Goal: Task Accomplishment & Management: Manage account settings

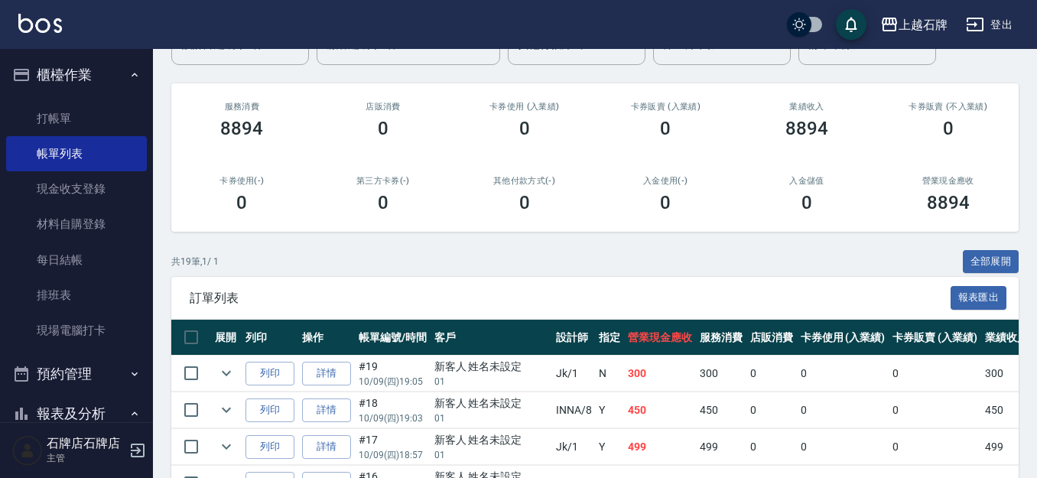
scroll to position [153, 0]
click at [86, 106] on link "打帳單" at bounding box center [76, 118] width 141 height 35
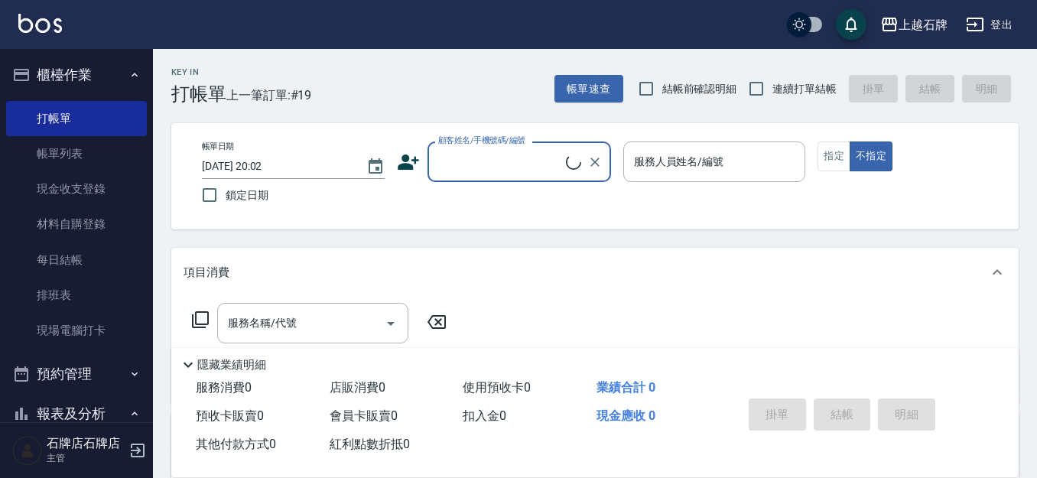
drag, startPoint x: 518, startPoint y: 165, endPoint x: 527, endPoint y: 165, distance: 8.4
click at [518, 165] on input "顧客姓名/手機號碼/編號" at bounding box center [499, 161] width 131 height 27
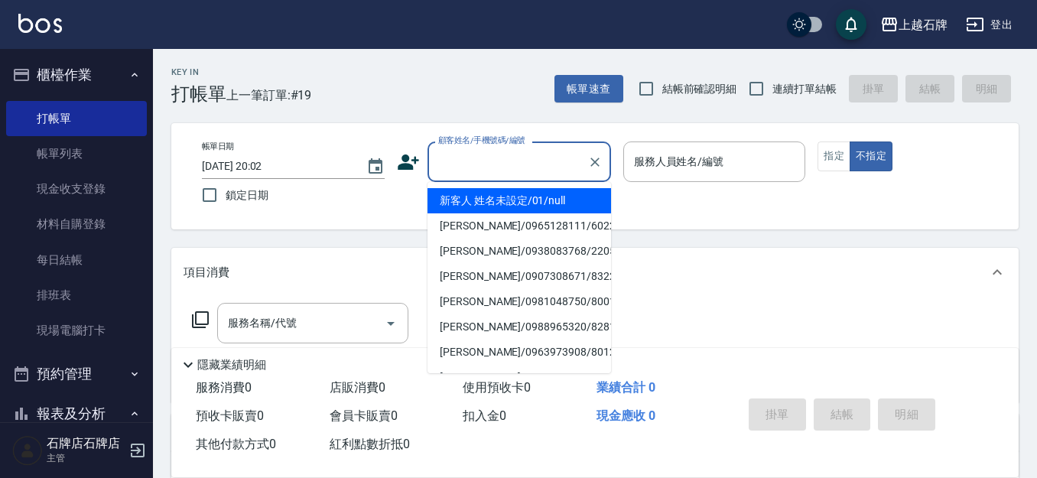
click at [564, 207] on li "新客人 姓名未設定/01/null" at bounding box center [518, 200] width 183 height 25
type input "新客人 姓名未設定/01/null"
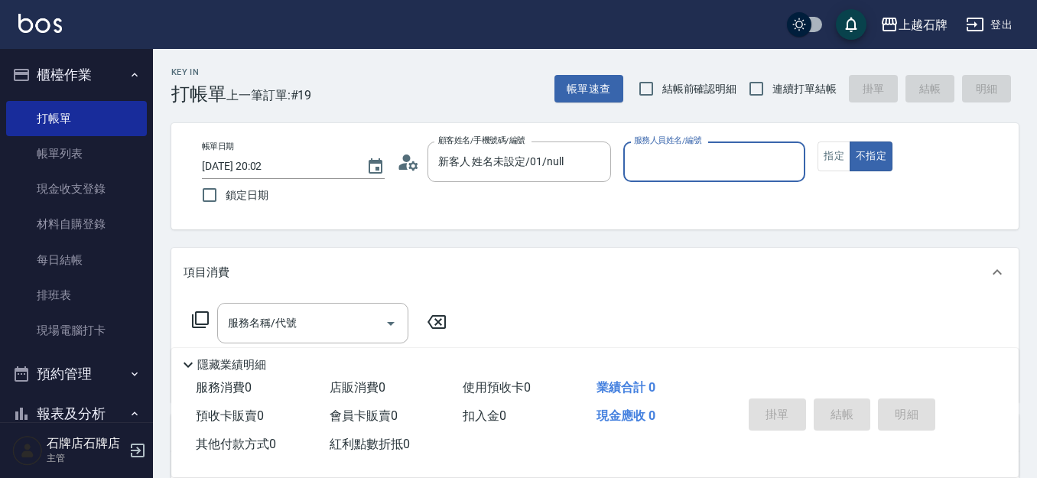
click at [669, 169] on input "服務人員姓名/編號" at bounding box center [714, 161] width 169 height 27
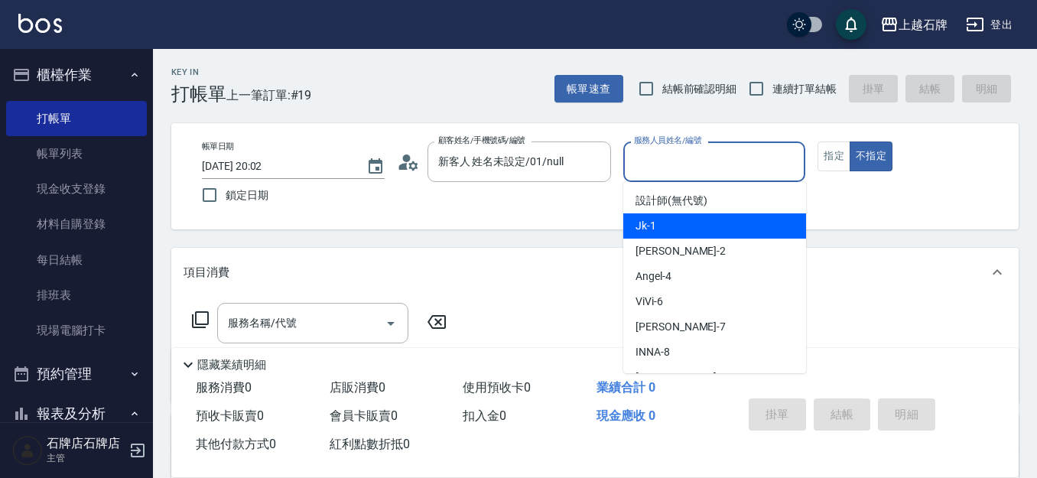
click at [696, 214] on div "Jk -1" at bounding box center [714, 225] width 183 height 25
type input "Jk-1"
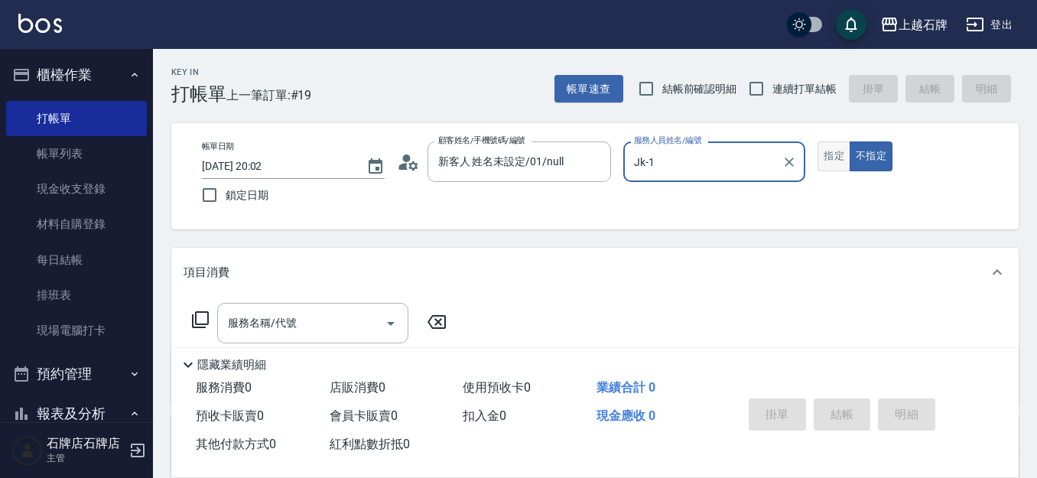
click at [839, 159] on button "指定" at bounding box center [833, 156] width 33 height 30
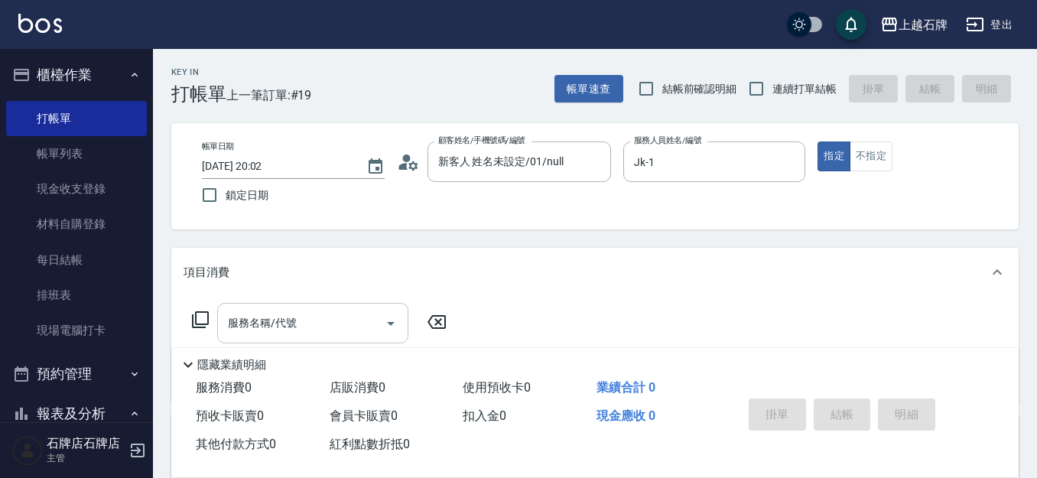
click at [325, 330] on input "服務名稱/代號" at bounding box center [301, 323] width 154 height 27
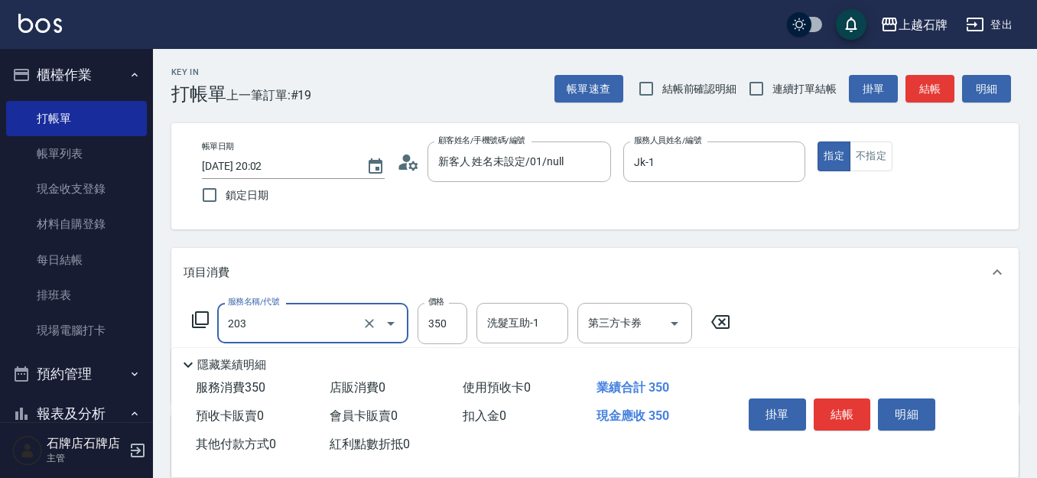
type input "B級洗+剪(203)"
click at [440, 307] on label "價格" at bounding box center [436, 301] width 16 height 11
click at [440, 307] on input "350" at bounding box center [442, 323] width 50 height 41
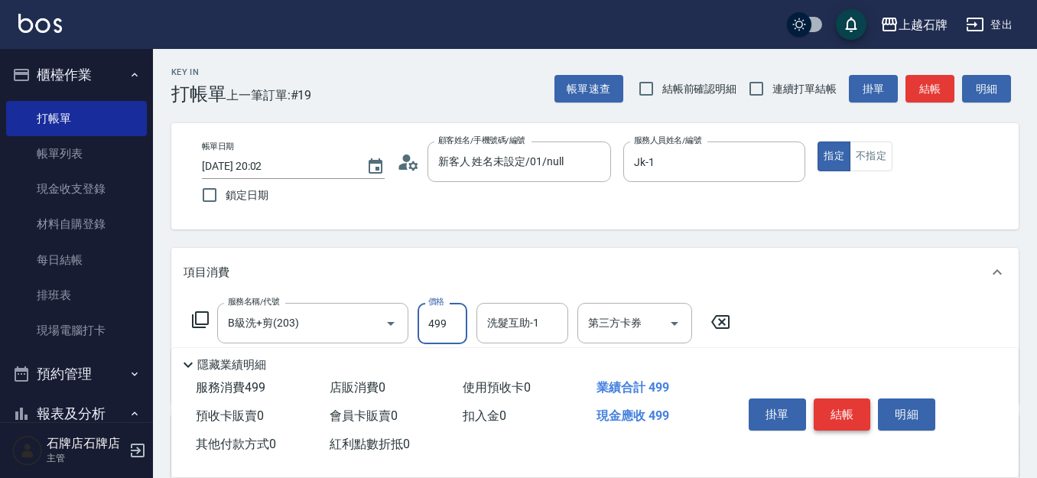
type input "499"
click at [855, 407] on button "結帳" at bounding box center [841, 414] width 57 height 32
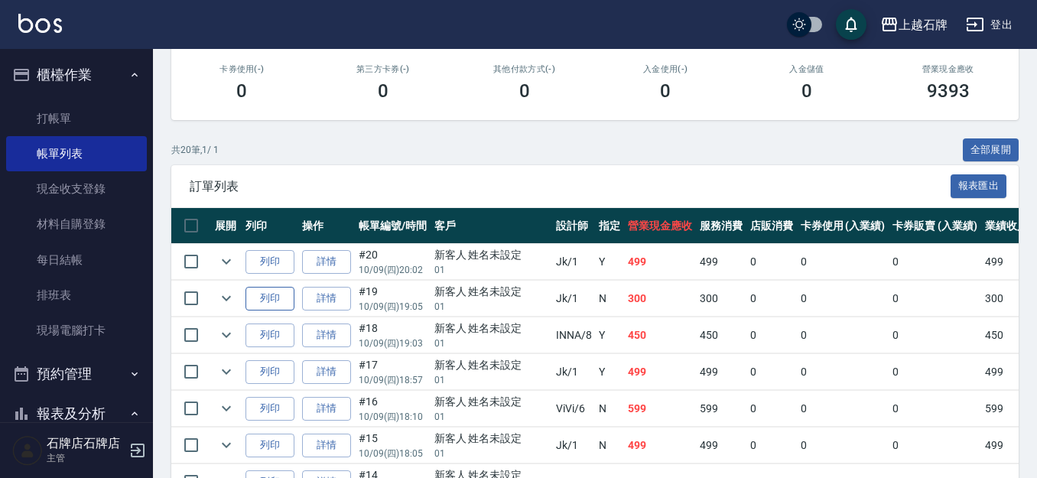
scroll to position [306, 0]
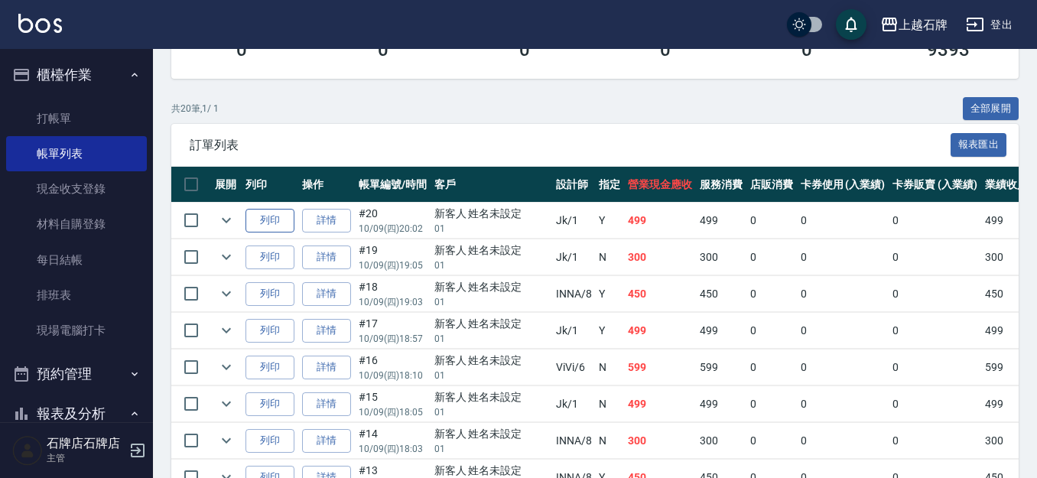
click at [261, 210] on button "列印" at bounding box center [269, 221] width 49 height 24
click at [328, 130] on div "訂單列表 報表匯出" at bounding box center [594, 145] width 847 height 42
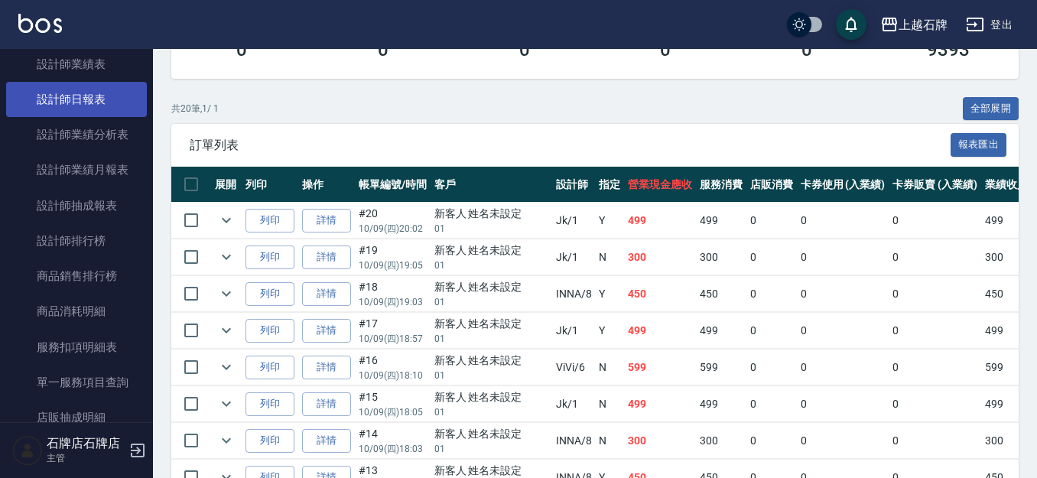
scroll to position [765, 0]
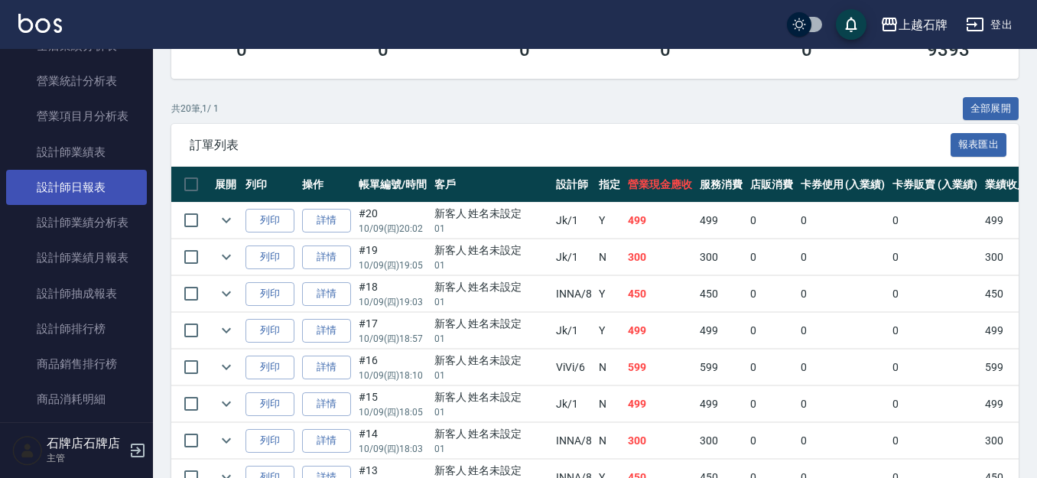
click at [101, 186] on link "設計師日報表" at bounding box center [76, 187] width 141 height 35
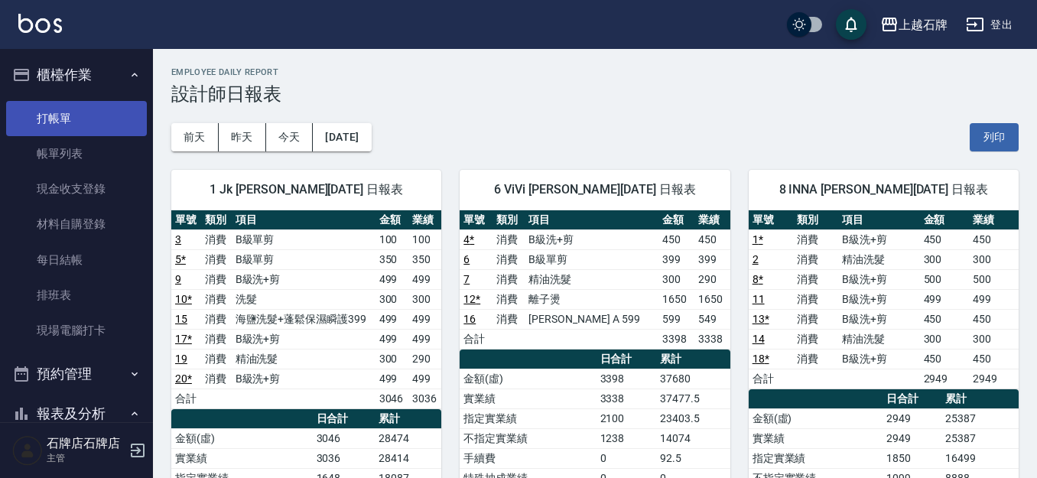
click at [113, 115] on link "打帳單" at bounding box center [76, 118] width 141 height 35
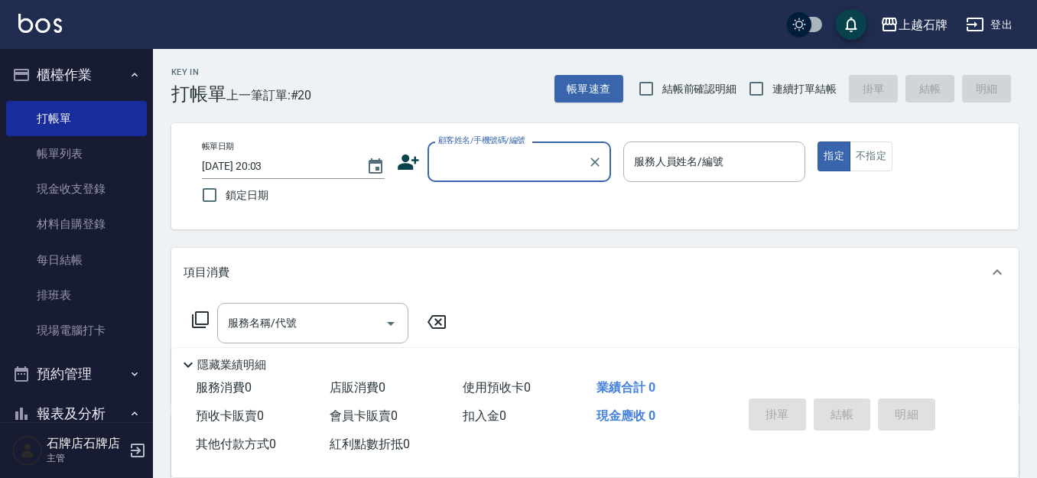
click at [414, 89] on div "Key In 打帳單 上一筆訂單:#20 帳單速查 結帳前確認明細 連續打單結帳 掛單 結帳 明細" at bounding box center [585, 77] width 865 height 56
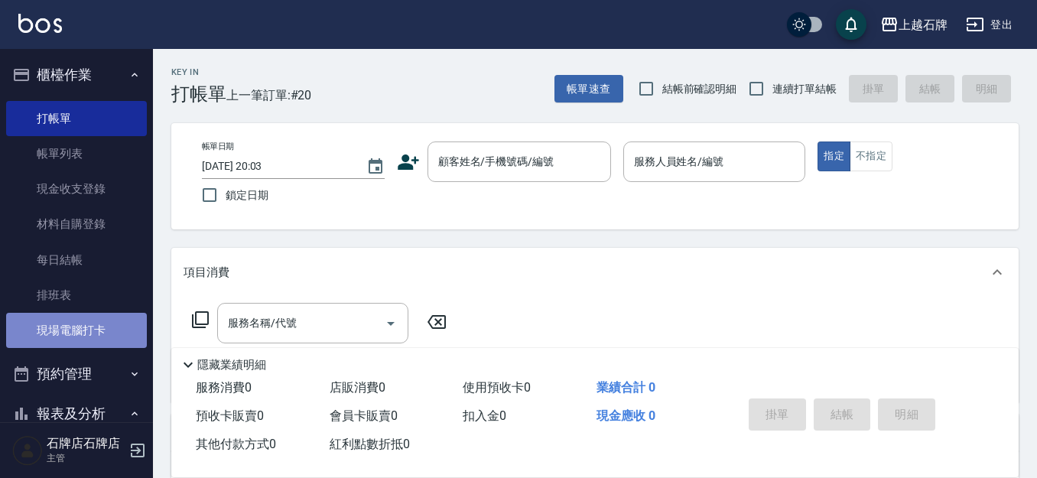
click at [100, 337] on link "現場電腦打卡" at bounding box center [76, 330] width 141 height 35
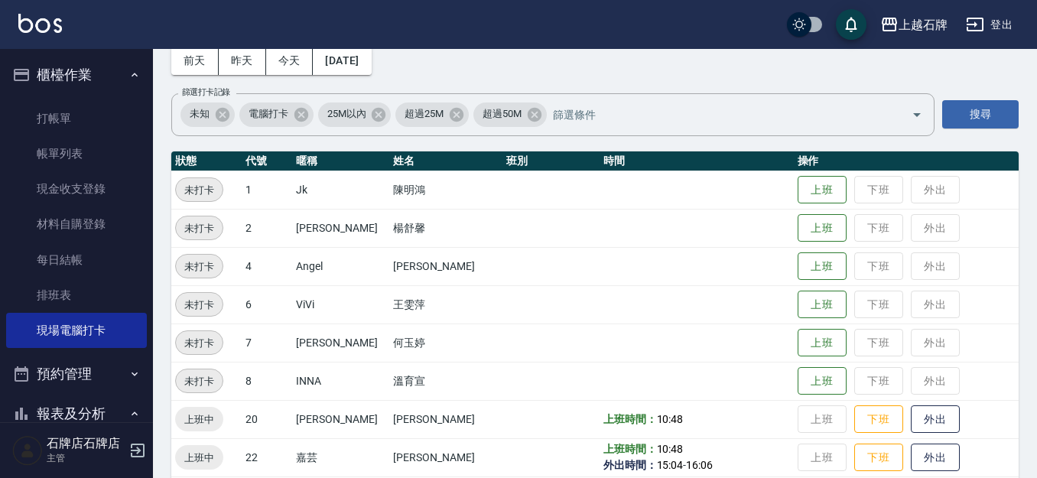
scroll to position [153, 0]
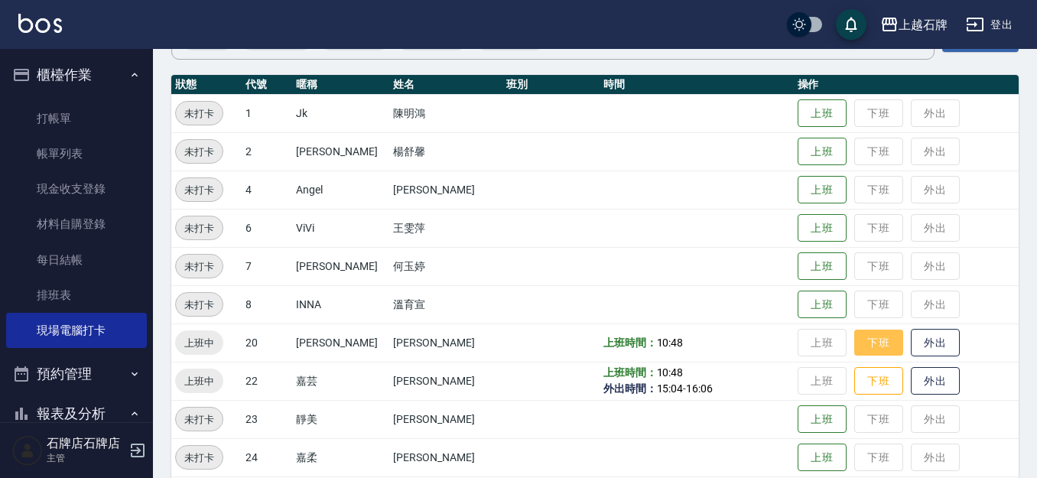
click at [859, 341] on button "下班" at bounding box center [878, 343] width 49 height 27
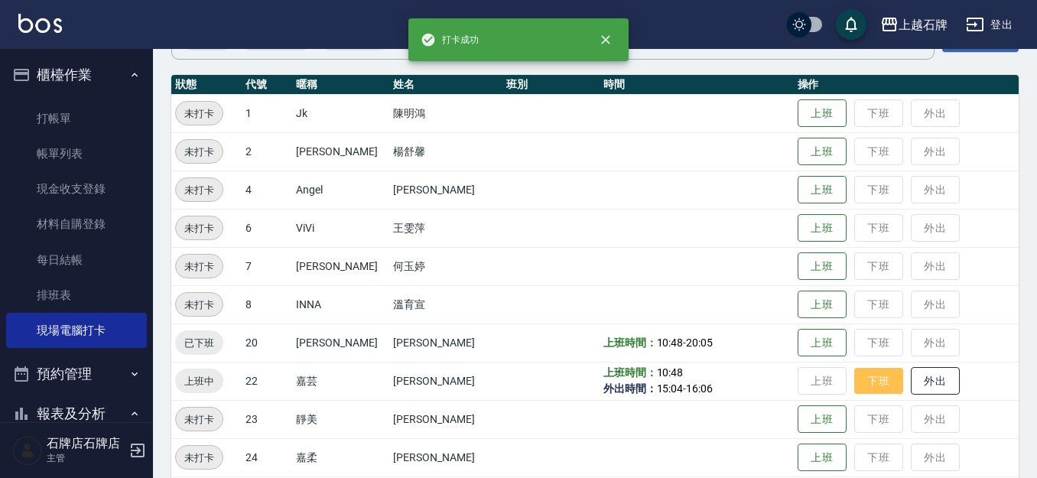
click at [864, 375] on button "下班" at bounding box center [878, 381] width 49 height 27
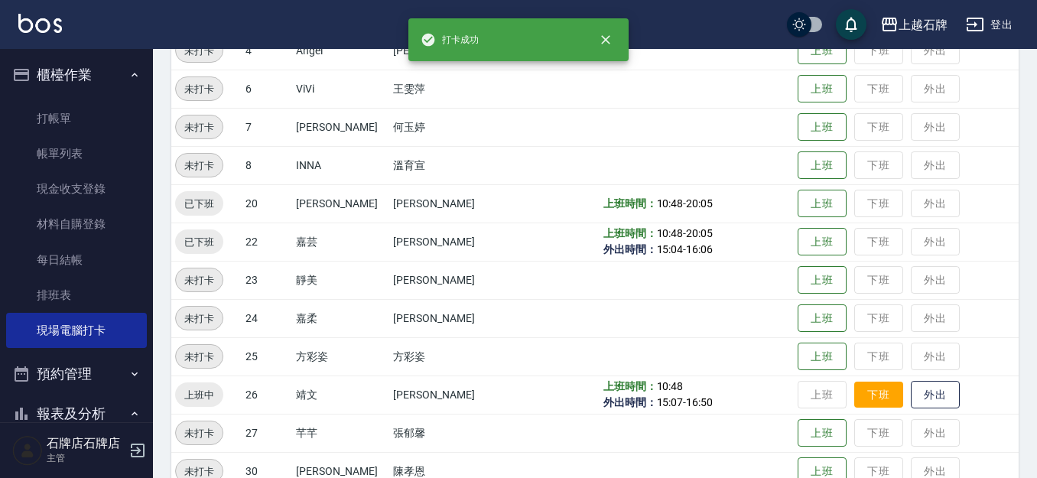
scroll to position [306, 0]
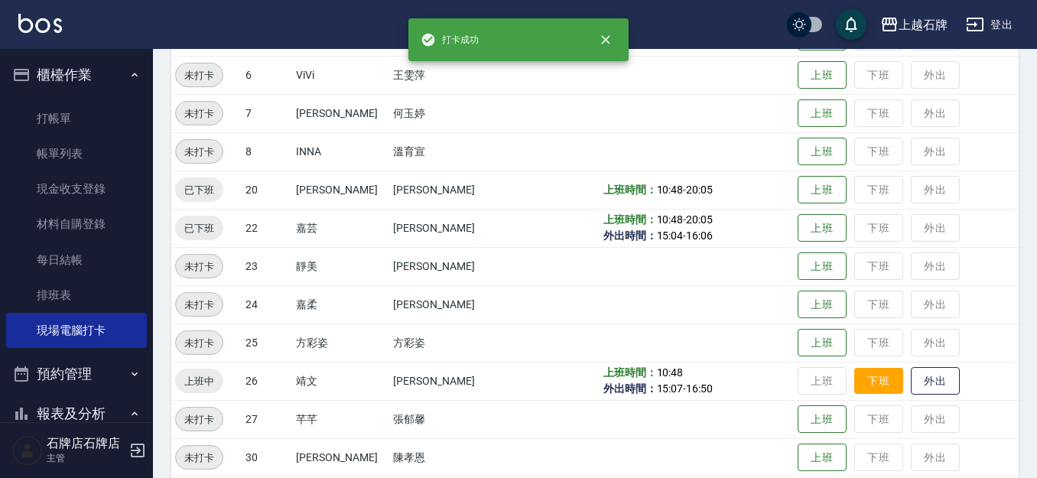
click at [865, 378] on button "下班" at bounding box center [878, 381] width 49 height 27
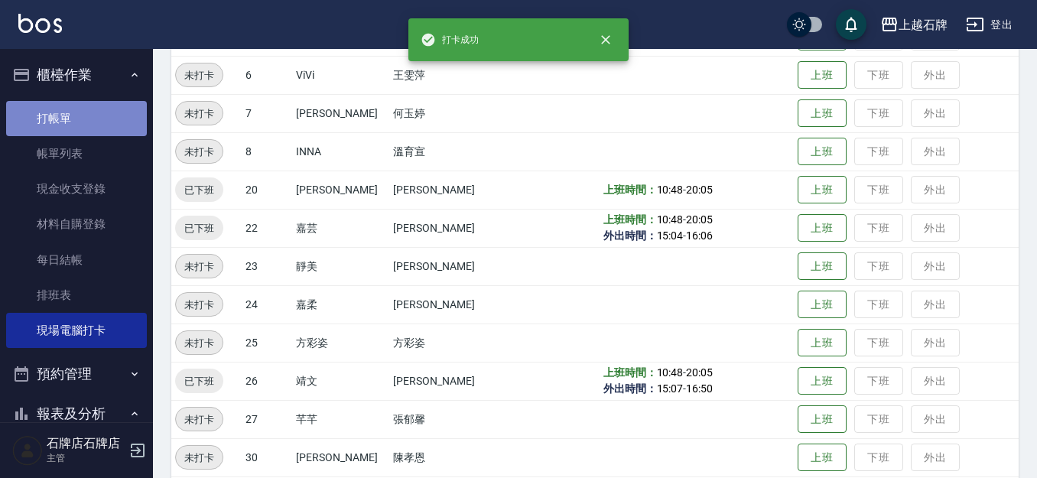
click at [102, 125] on link "打帳單" at bounding box center [76, 118] width 141 height 35
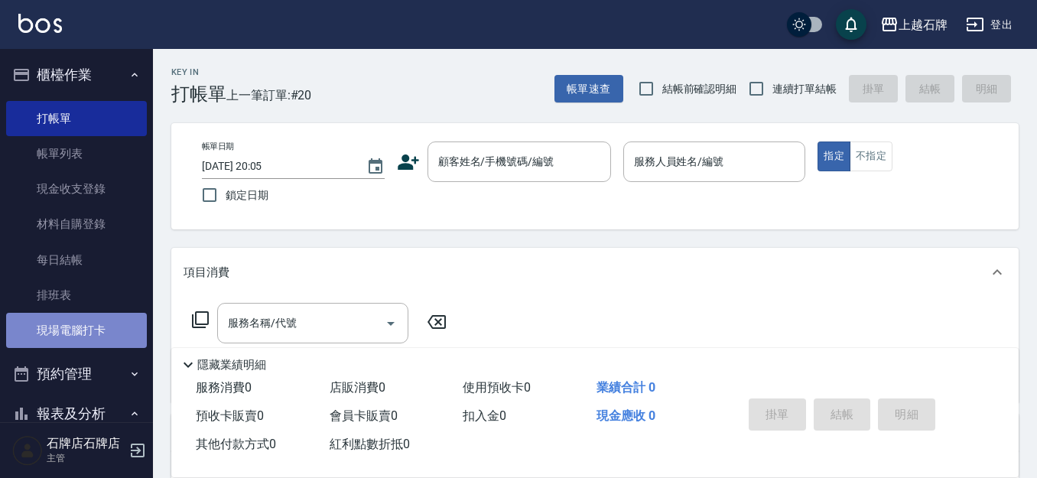
click at [95, 325] on link "現場電腦打卡" at bounding box center [76, 330] width 141 height 35
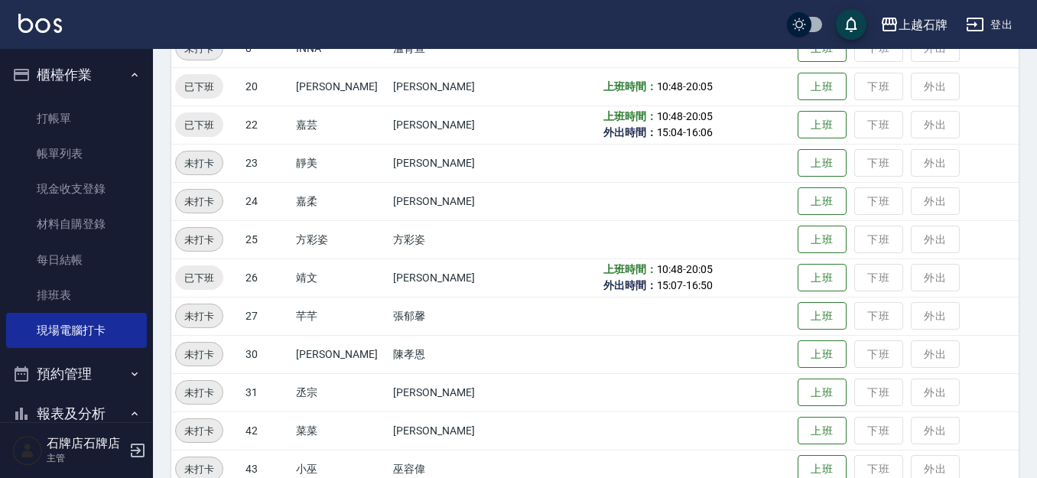
scroll to position [382, 0]
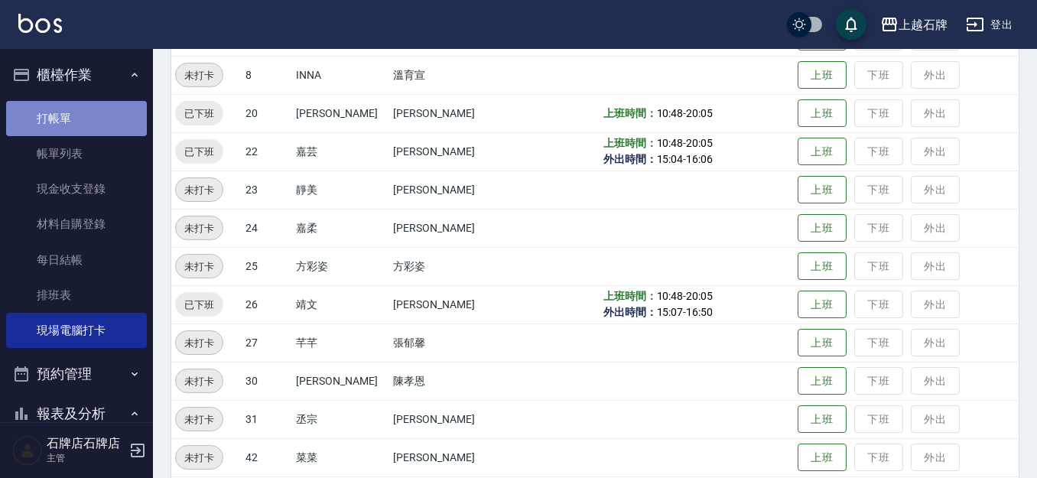
click at [88, 106] on link "打帳單" at bounding box center [76, 118] width 141 height 35
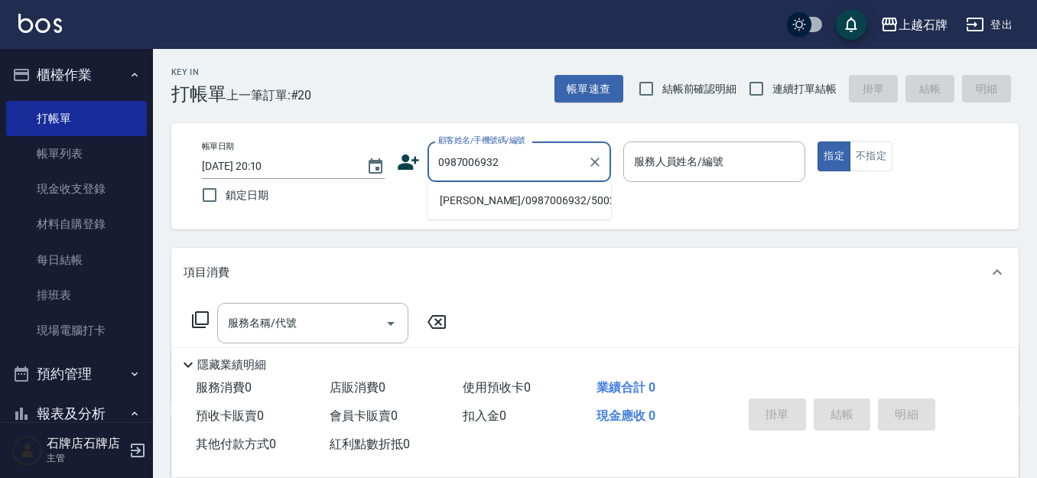
click at [570, 203] on li "[PERSON_NAME]/0987006932/50021" at bounding box center [518, 200] width 183 height 25
type input "[PERSON_NAME]/0987006932/50021"
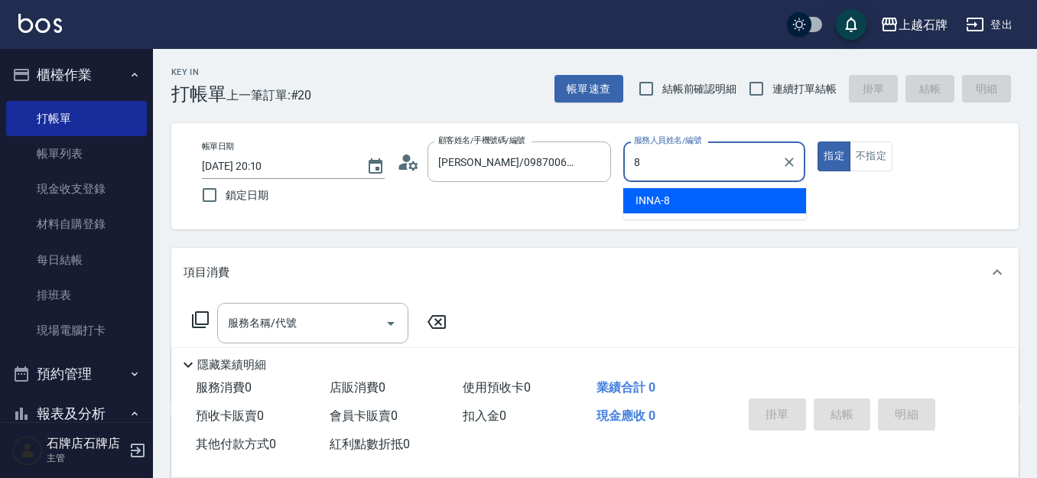
type input "INNA-8"
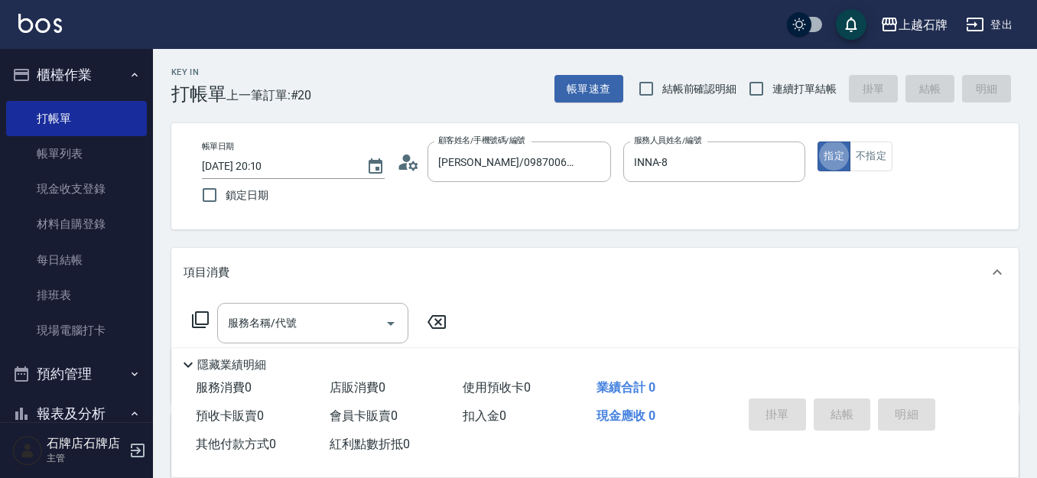
type button "true"
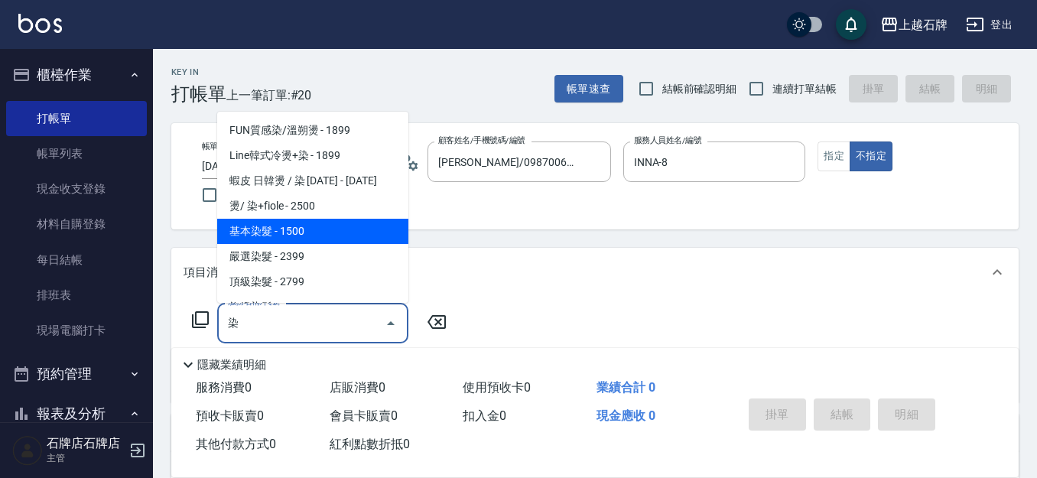
drag, startPoint x: 252, startPoint y: 219, endPoint x: 257, endPoint y: 238, distance: 19.8
click at [257, 238] on span "基本染髮 - 1500" at bounding box center [312, 231] width 191 height 25
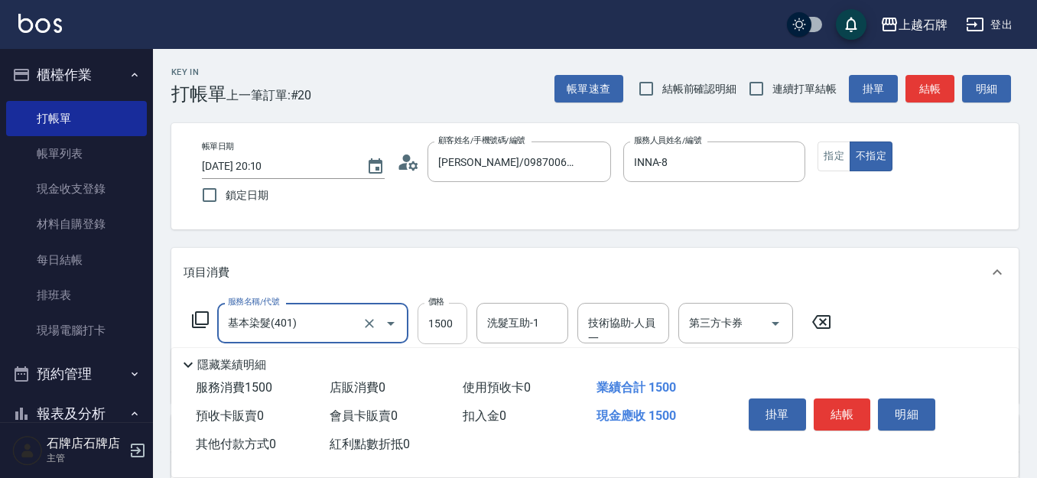
type input "基本染髮(401)"
click at [448, 322] on input "1500" at bounding box center [442, 323] width 50 height 41
click at [545, 339] on div "洗髮互助-1" at bounding box center [522, 323] width 92 height 41
type input "2499"
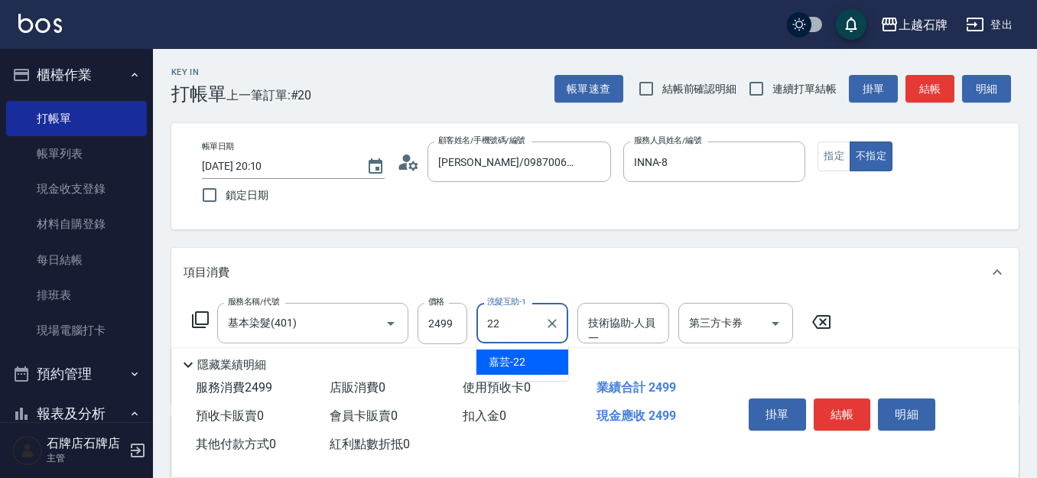
type input "嘉芸-22"
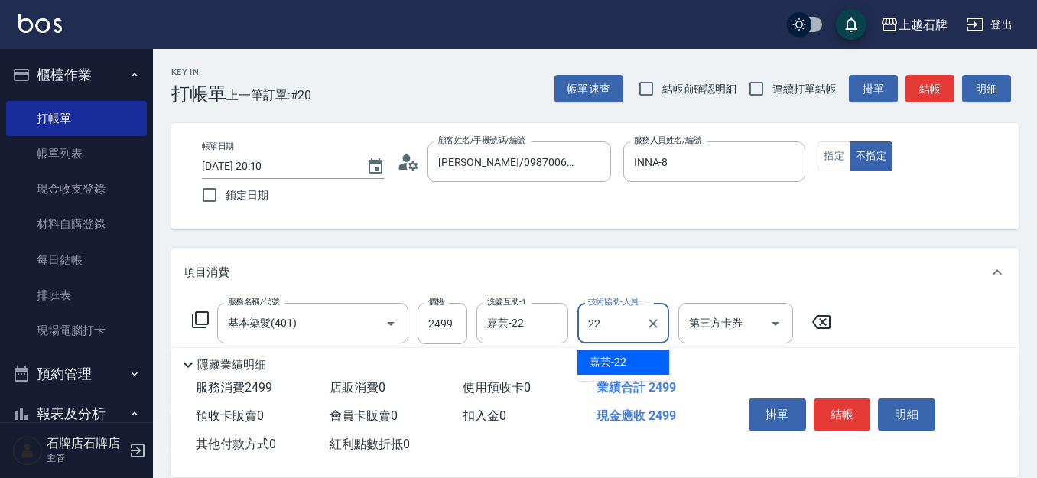
type input "嘉芸-22"
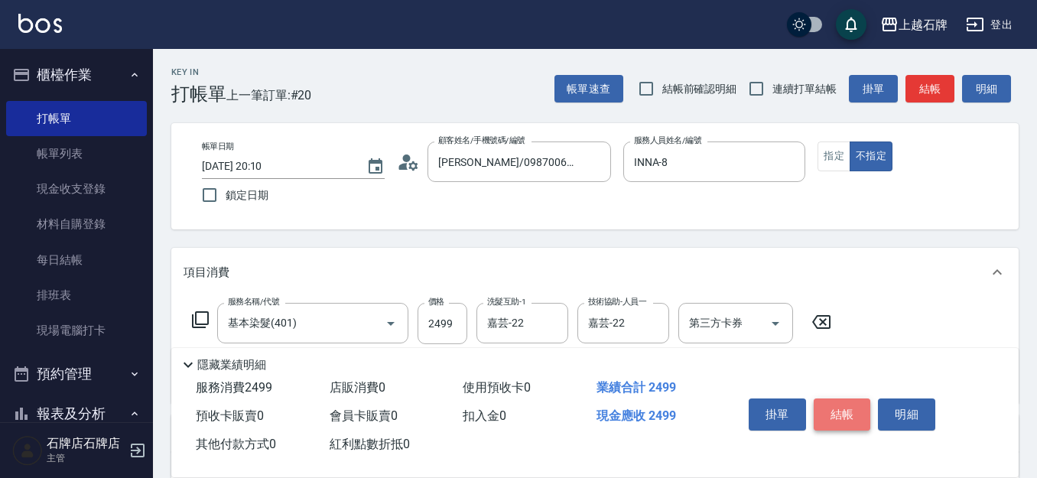
click at [850, 398] on button "結帳" at bounding box center [841, 414] width 57 height 32
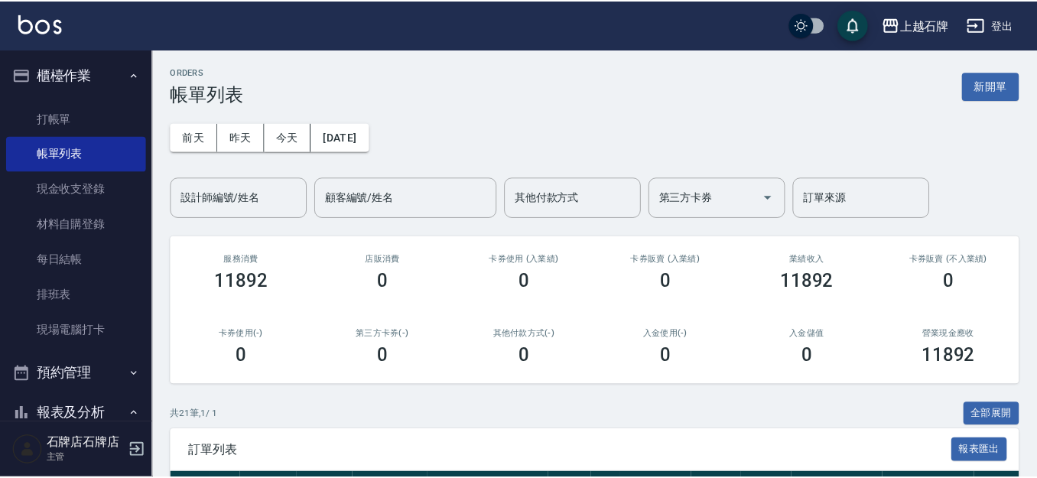
scroll to position [302, 0]
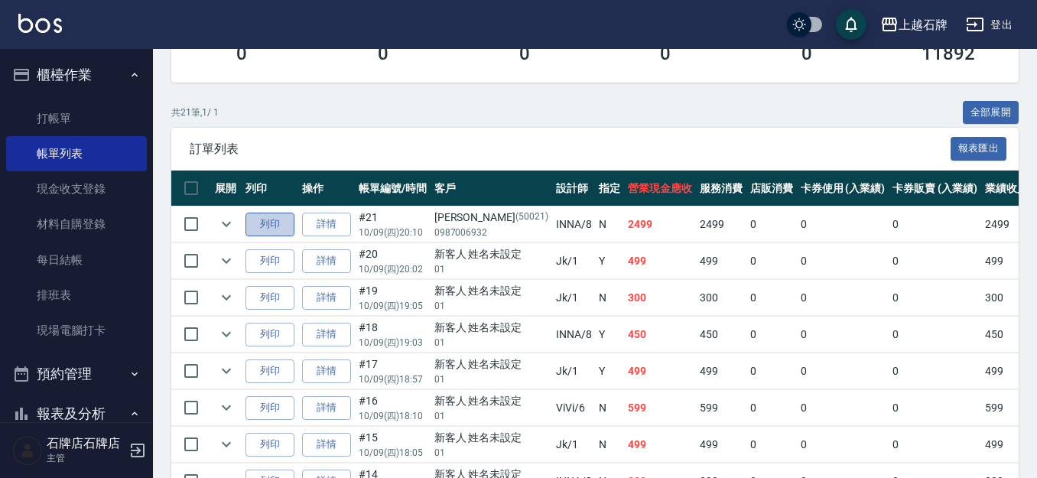
click at [278, 230] on button "列印" at bounding box center [269, 225] width 49 height 24
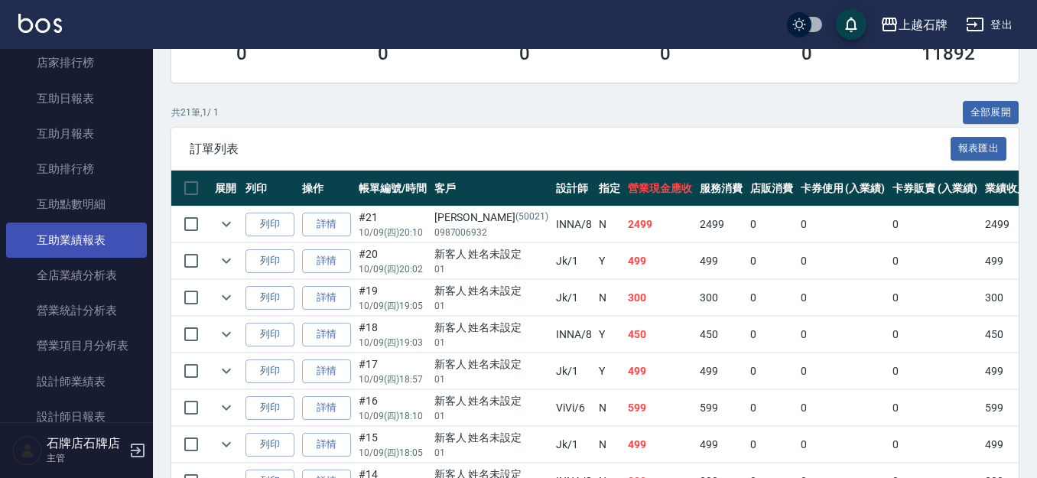
scroll to position [612, 0]
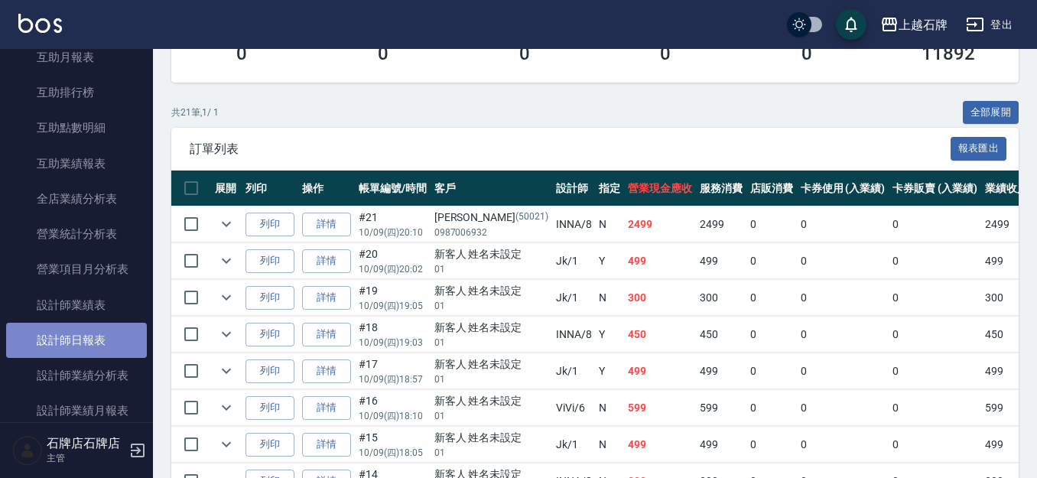
click at [131, 339] on link "設計師日報表" at bounding box center [76, 340] width 141 height 35
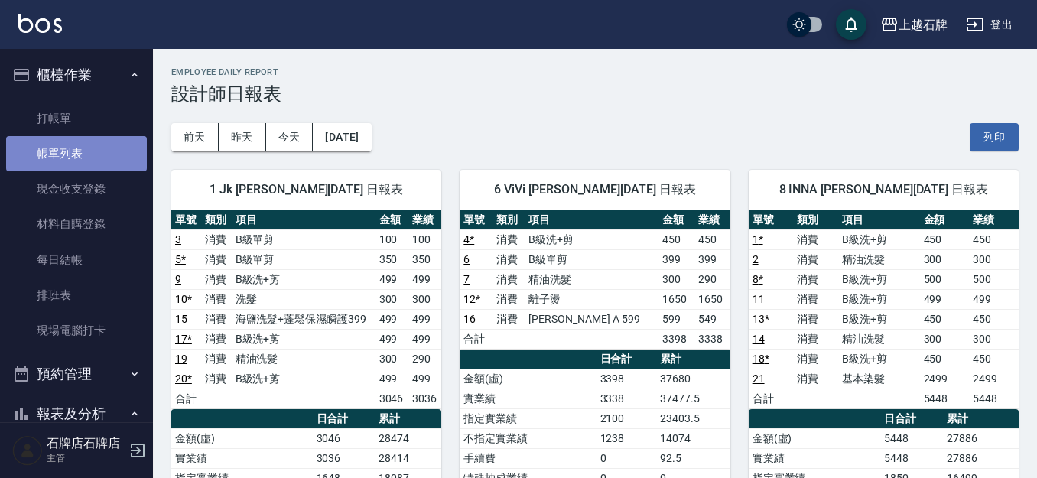
click at [131, 148] on link "帳單列表" at bounding box center [76, 153] width 141 height 35
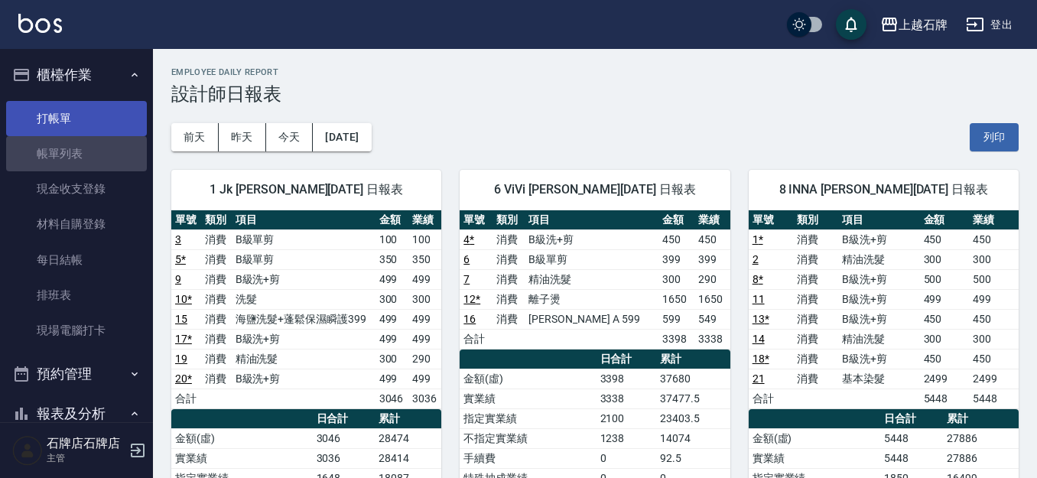
click at [108, 122] on link "打帳單" at bounding box center [76, 118] width 141 height 35
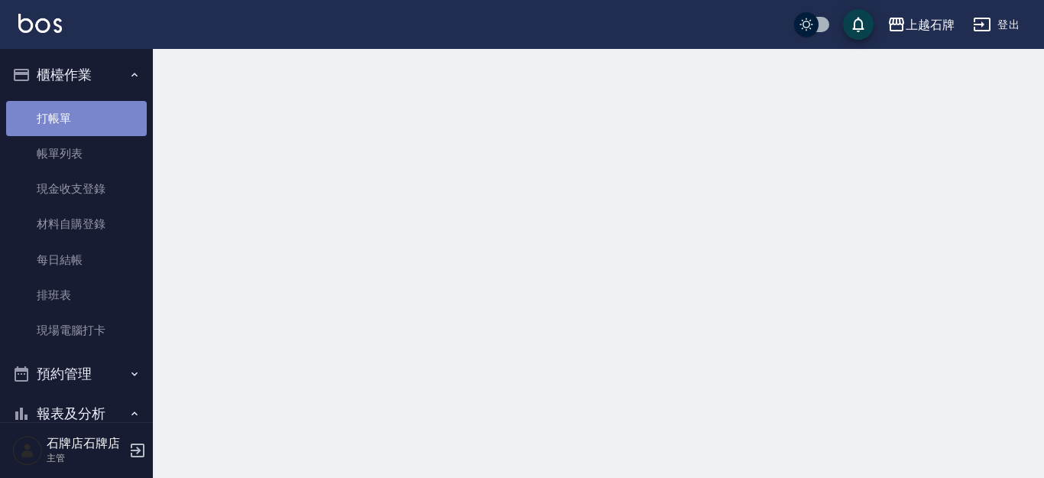
click at [108, 122] on link "打帳單" at bounding box center [76, 118] width 141 height 35
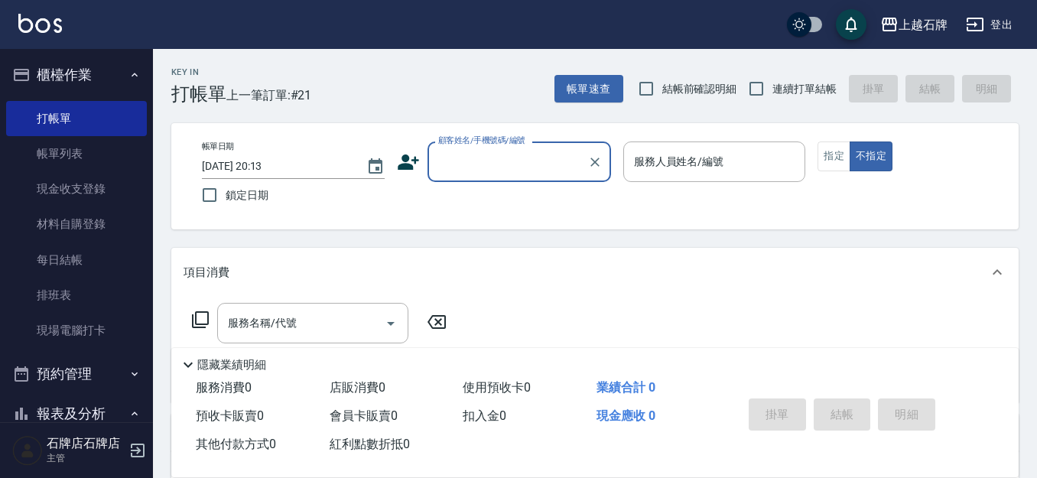
click at [516, 131] on div "帳單日期 [DATE] 20:13 鎖定日期 顧客姓名/手機號碼/編號 顧客姓名/手機號碼/編號 服務人員姓名/編號 服務人員姓名/編號 指定 不指定" at bounding box center [594, 176] width 847 height 106
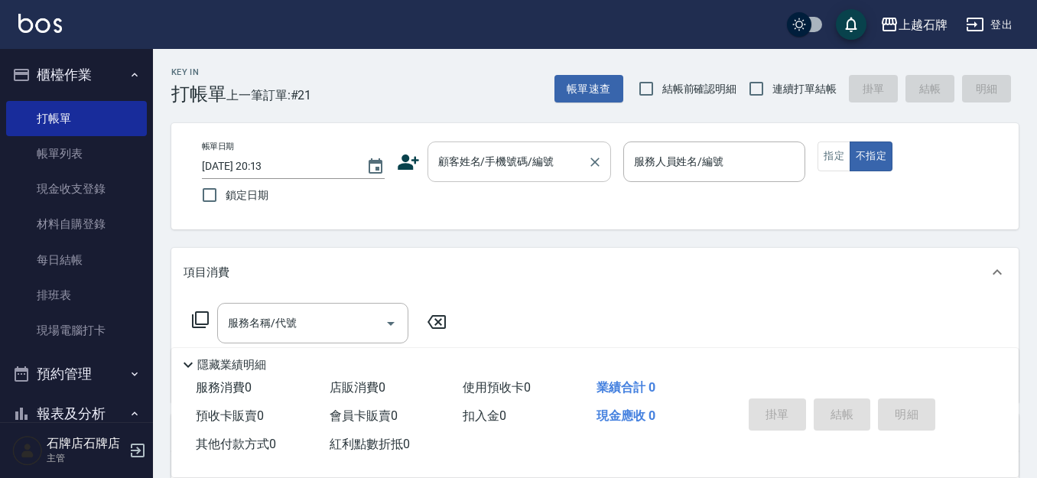
click at [521, 151] on input "顧客姓名/手機號碼/編號" at bounding box center [507, 161] width 147 height 27
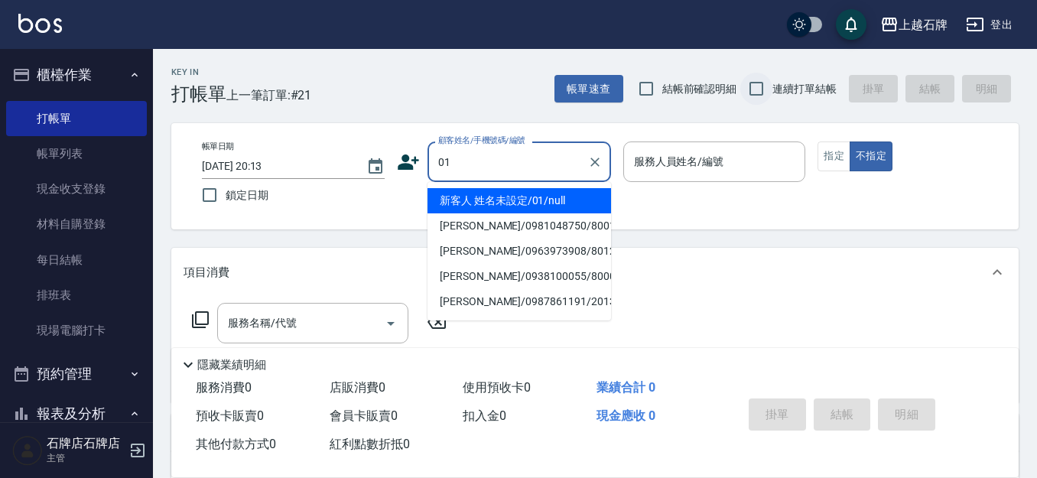
type input "新客人 姓名未設定/01/null"
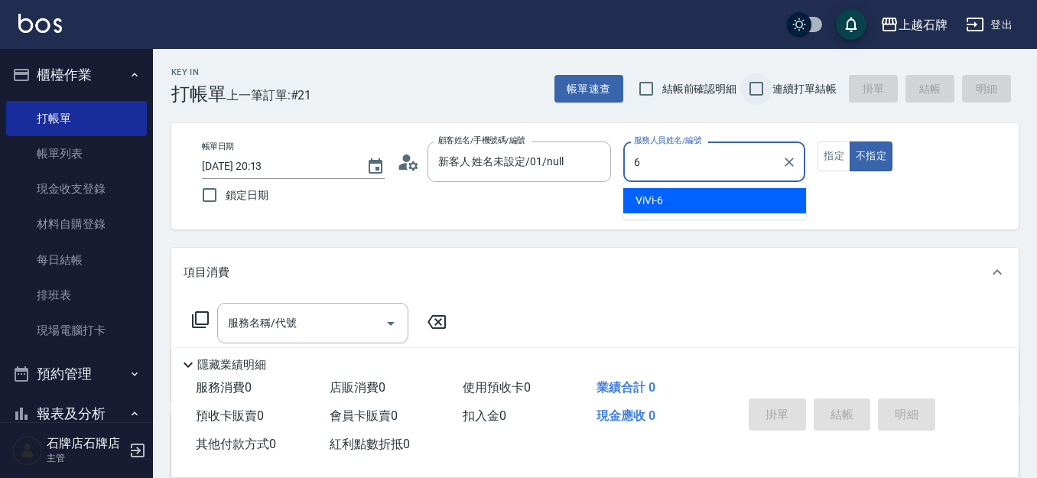
type input "6"
type button "false"
type input "ViVi-6"
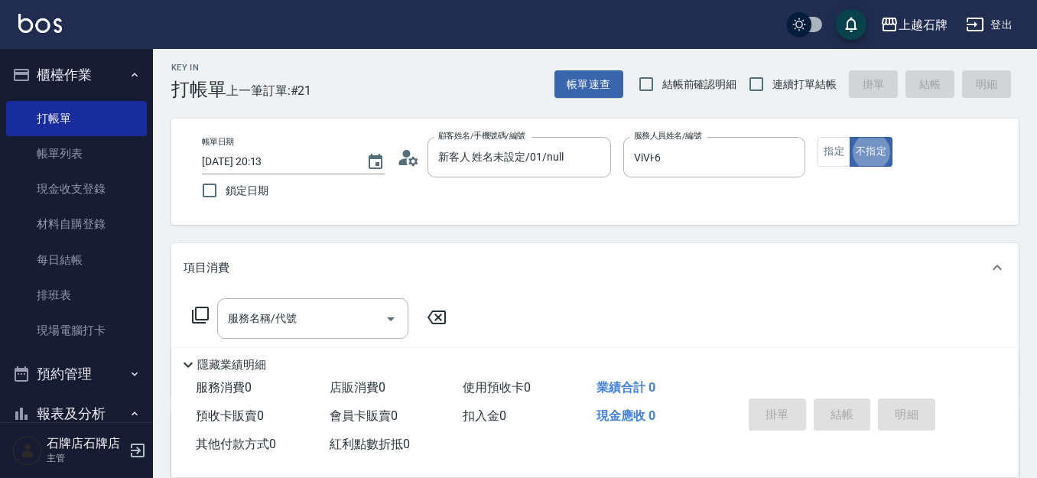
scroll to position [76, 0]
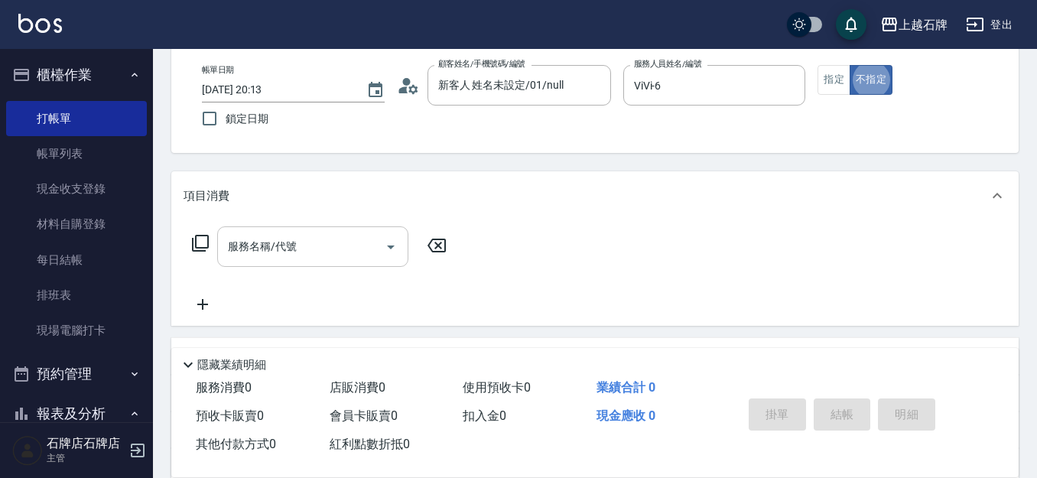
click at [245, 248] on div "服務名稱/代號 服務名稱/代號" at bounding box center [312, 246] width 191 height 41
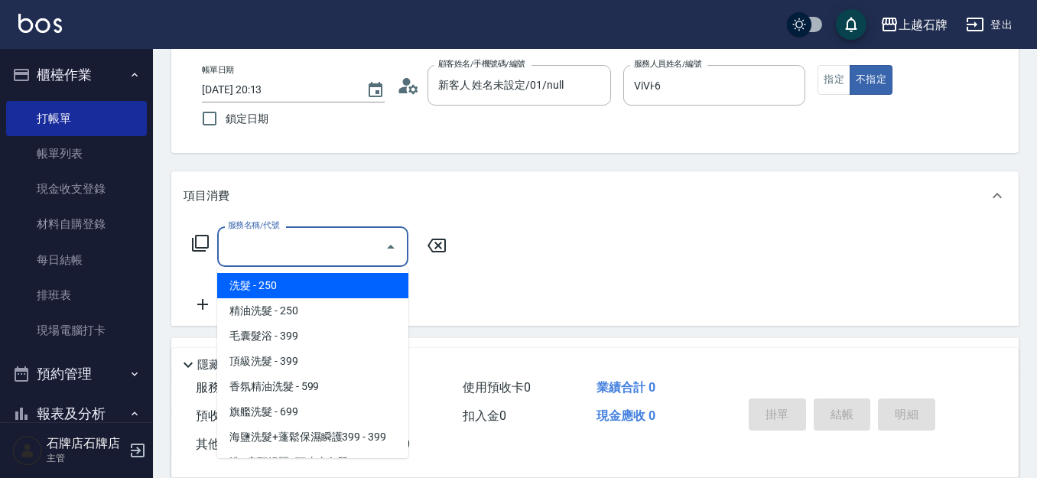
click at [203, 242] on icon at bounding box center [200, 243] width 18 height 18
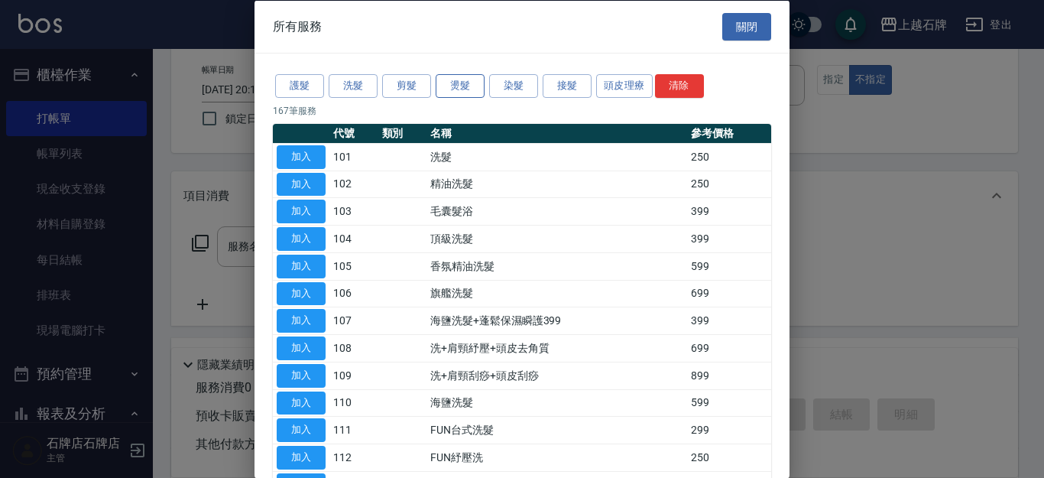
click at [479, 92] on button "燙髮" at bounding box center [460, 86] width 49 height 24
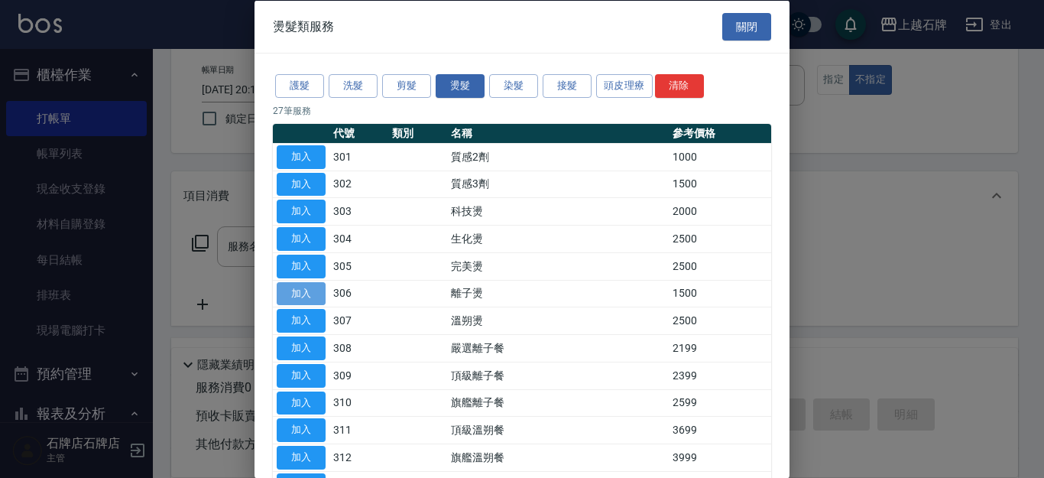
click at [313, 300] on button "加入" at bounding box center [301, 293] width 49 height 24
type input "離子燙(306)"
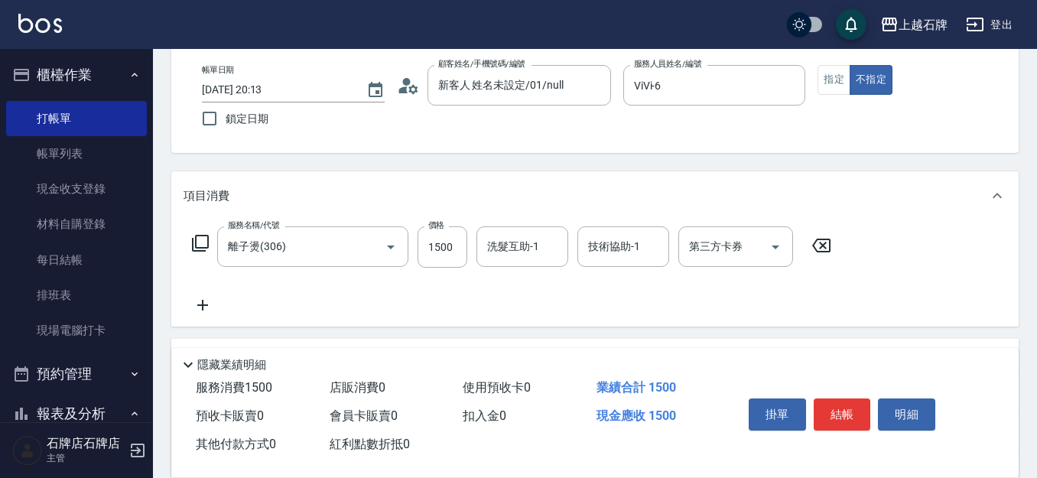
click at [476, 207] on div "項目消費" at bounding box center [594, 195] width 847 height 49
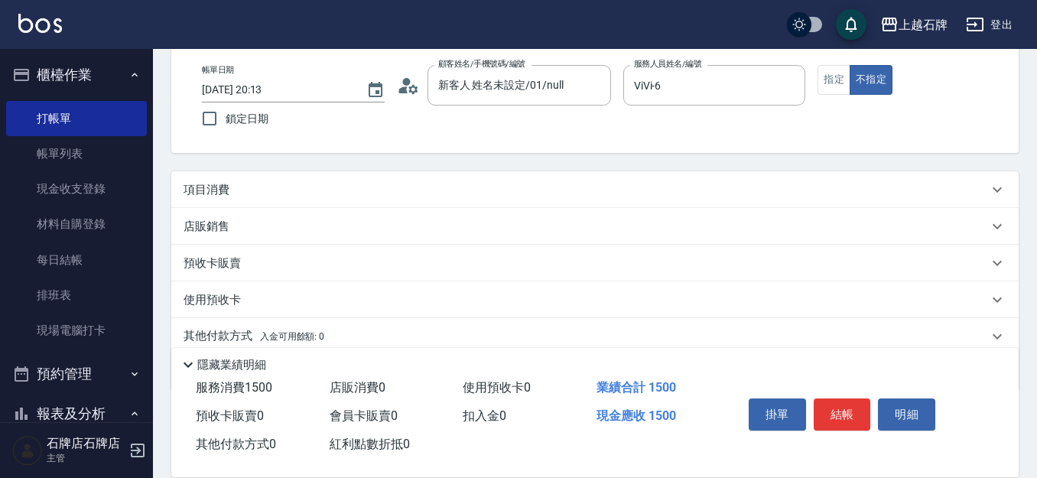
click at [426, 204] on div "項目消費" at bounding box center [594, 189] width 847 height 37
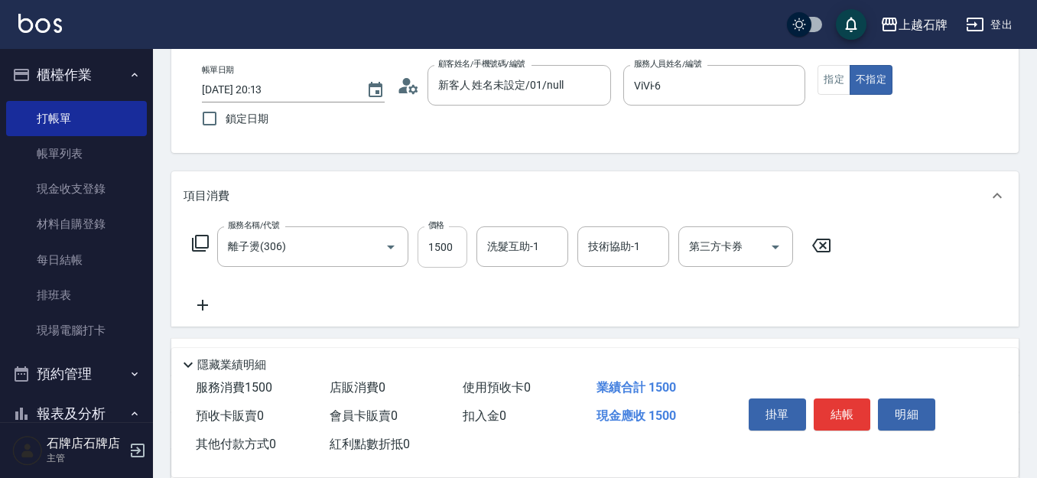
click at [455, 255] on input "1500" at bounding box center [442, 246] width 50 height 41
type input "1000"
type input "靖文-26"
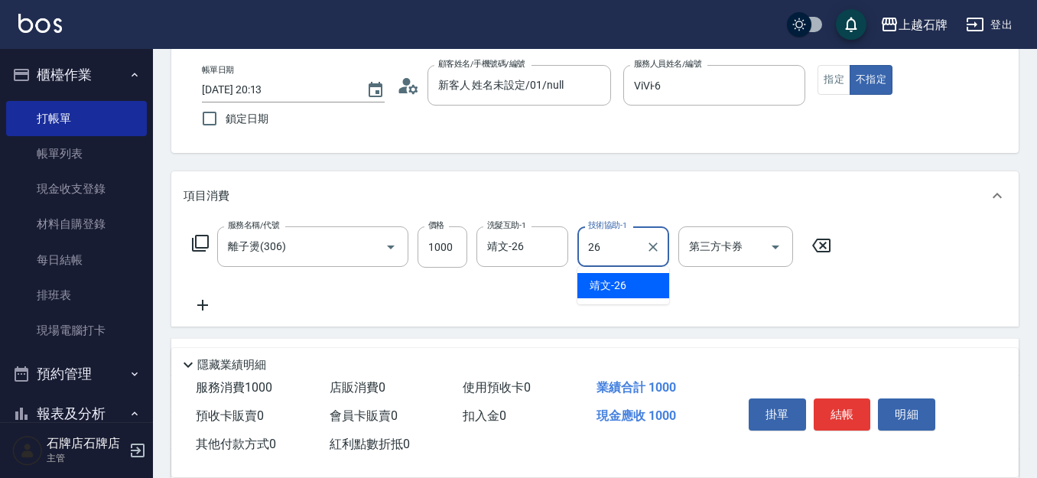
type input "靖文-26"
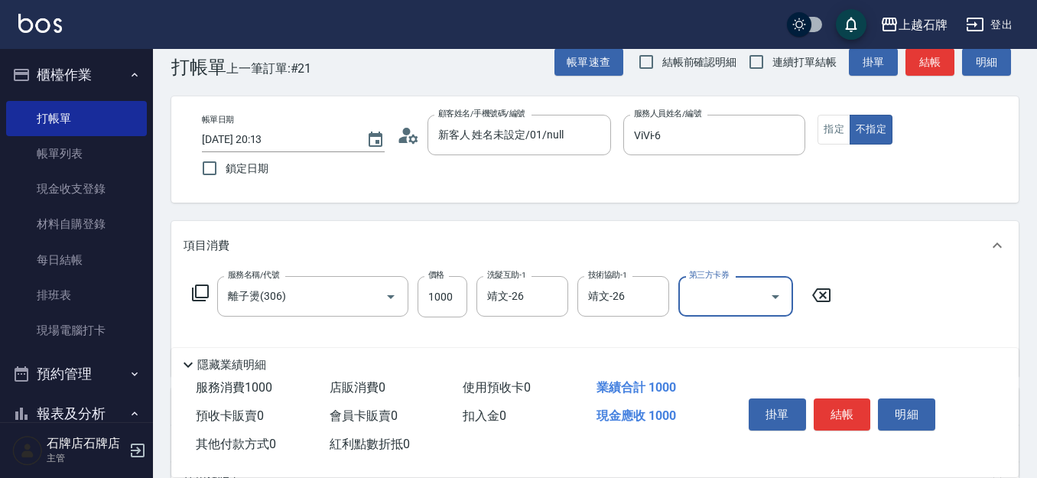
scroll to position [0, 0]
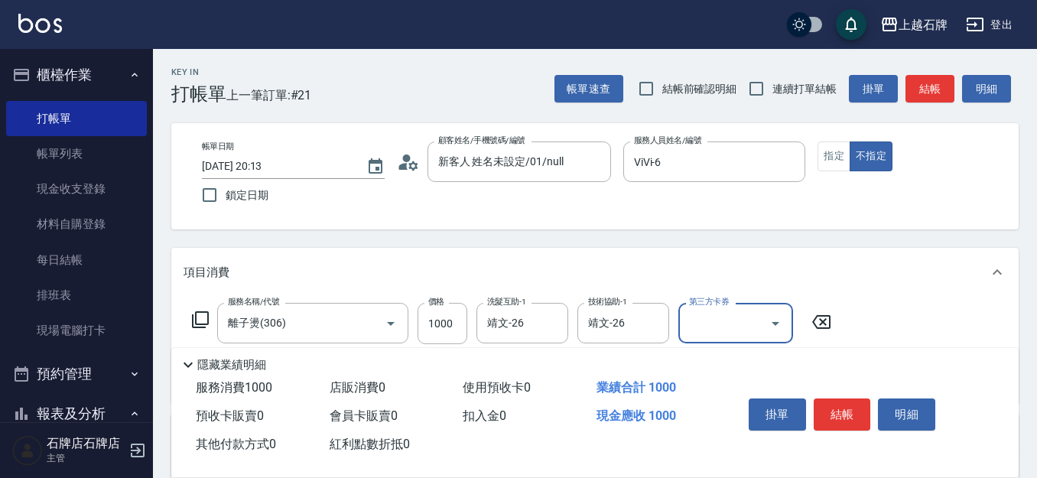
click at [937, 86] on button "結帳" at bounding box center [929, 89] width 49 height 28
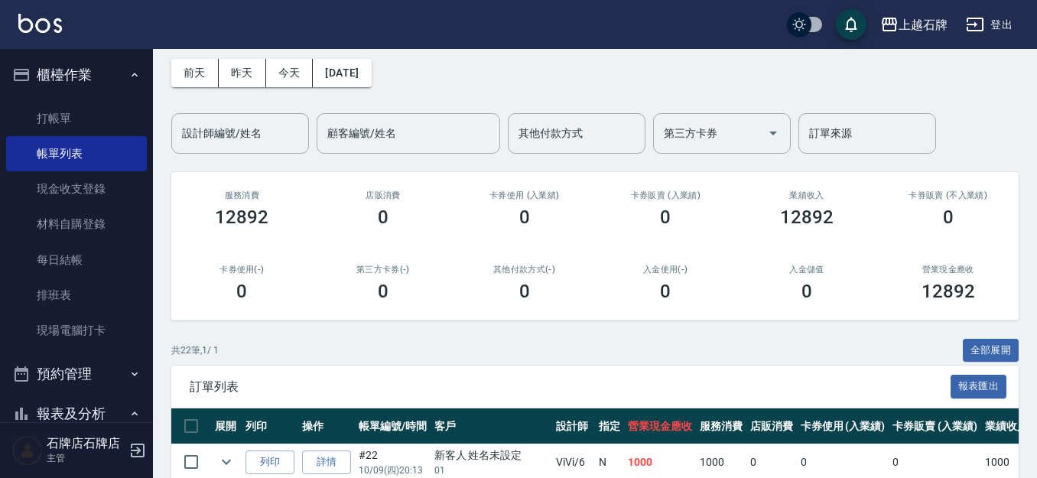
scroll to position [229, 0]
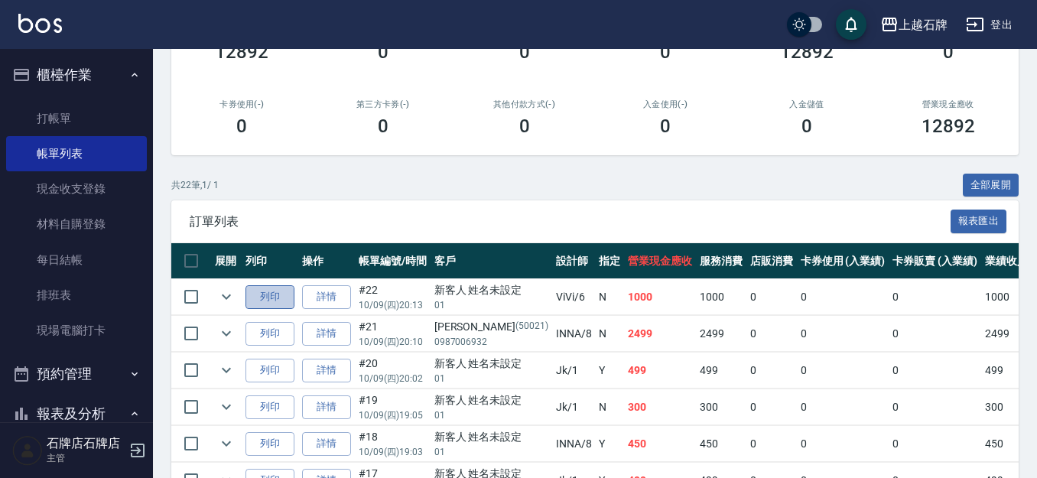
click at [262, 294] on button "列印" at bounding box center [269, 297] width 49 height 24
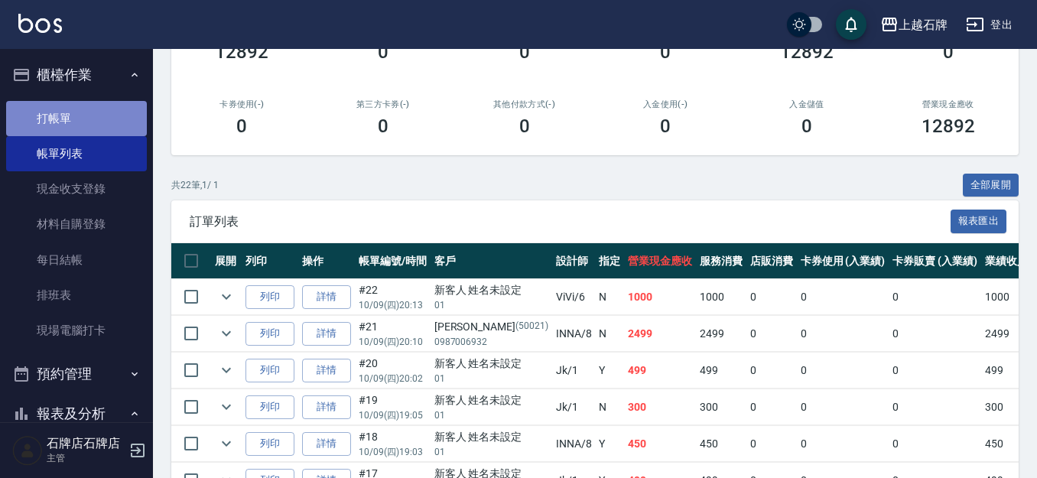
click at [82, 128] on link "打帳單" at bounding box center [76, 118] width 141 height 35
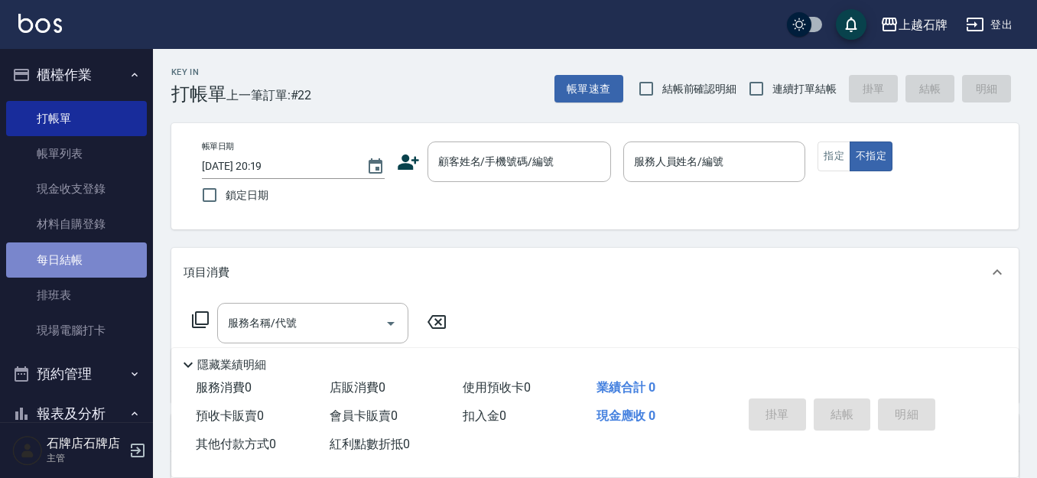
click at [94, 265] on link "每日結帳" at bounding box center [76, 259] width 141 height 35
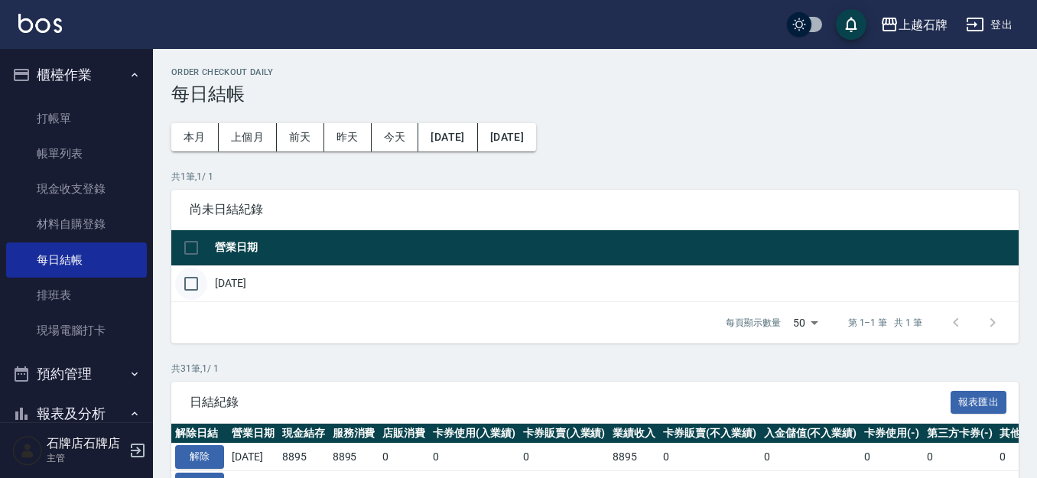
click at [195, 281] on input "checkbox" at bounding box center [191, 284] width 32 height 32
checkbox input "true"
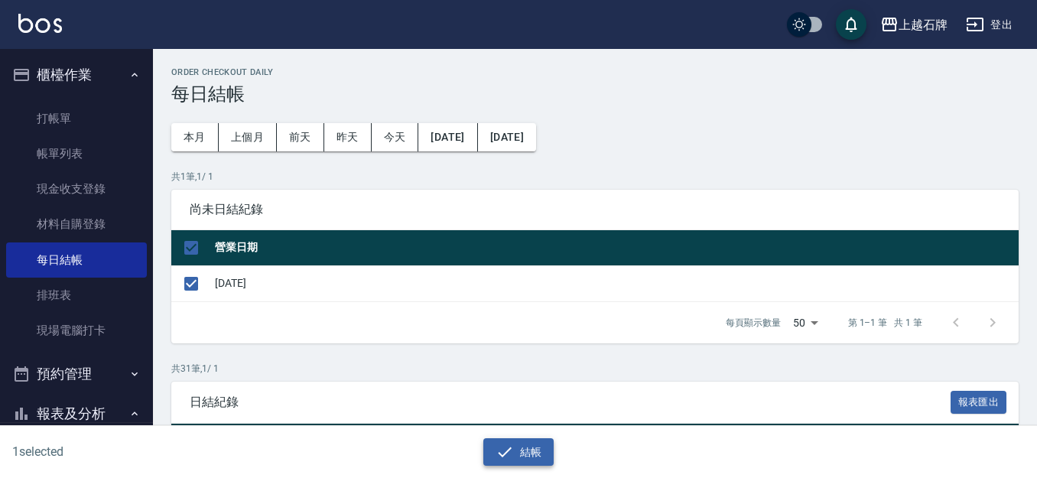
click at [502, 454] on icon "button" at bounding box center [504, 452] width 18 height 18
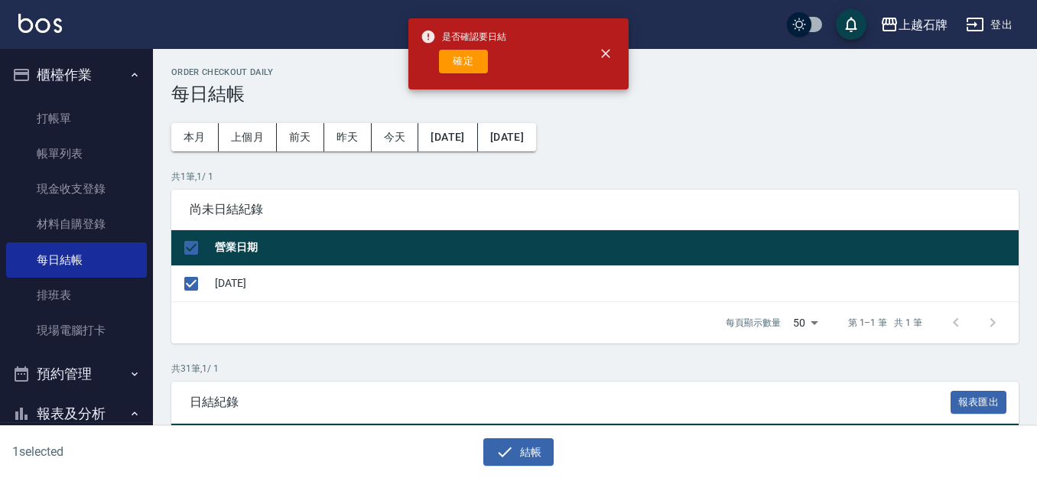
click at [458, 54] on button "確定" at bounding box center [463, 62] width 49 height 24
checkbox input "false"
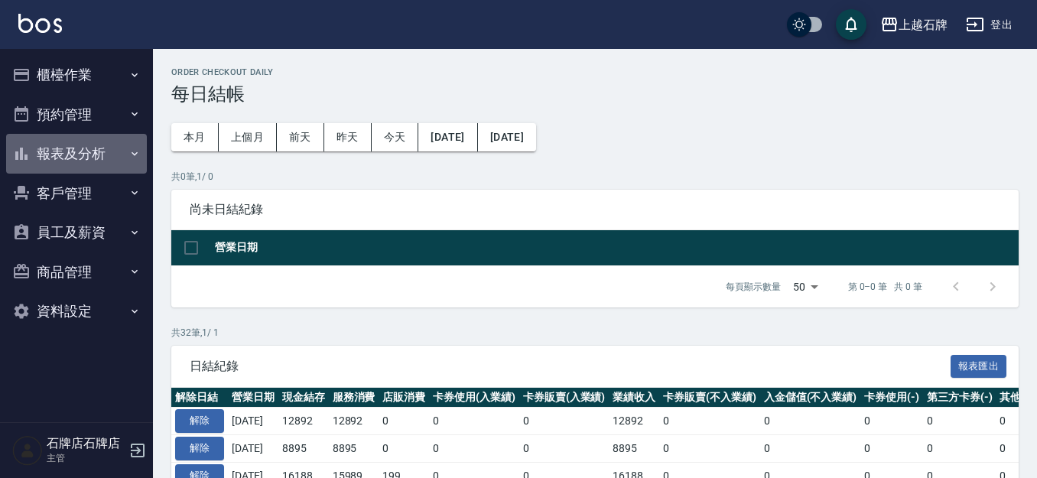
click at [80, 162] on button "報表及分析" at bounding box center [76, 154] width 141 height 40
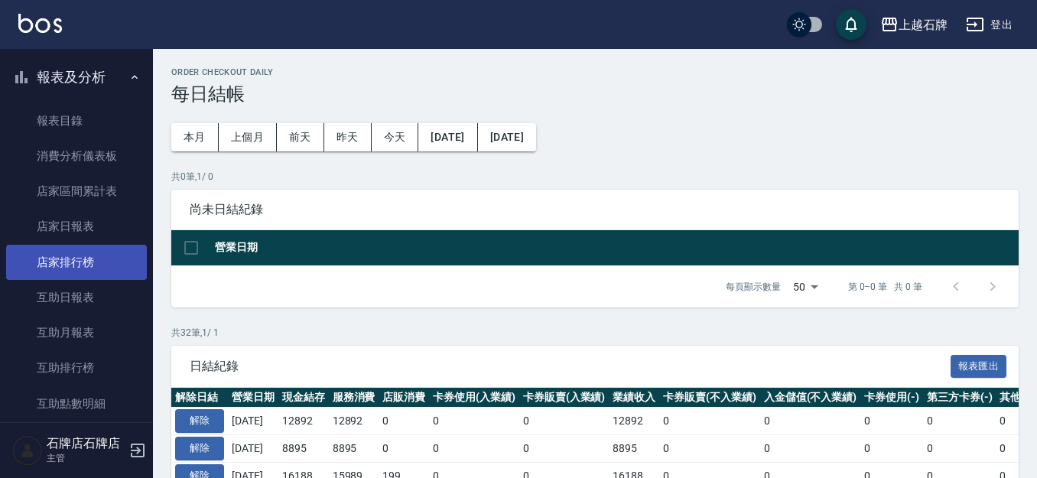
scroll to position [153, 0]
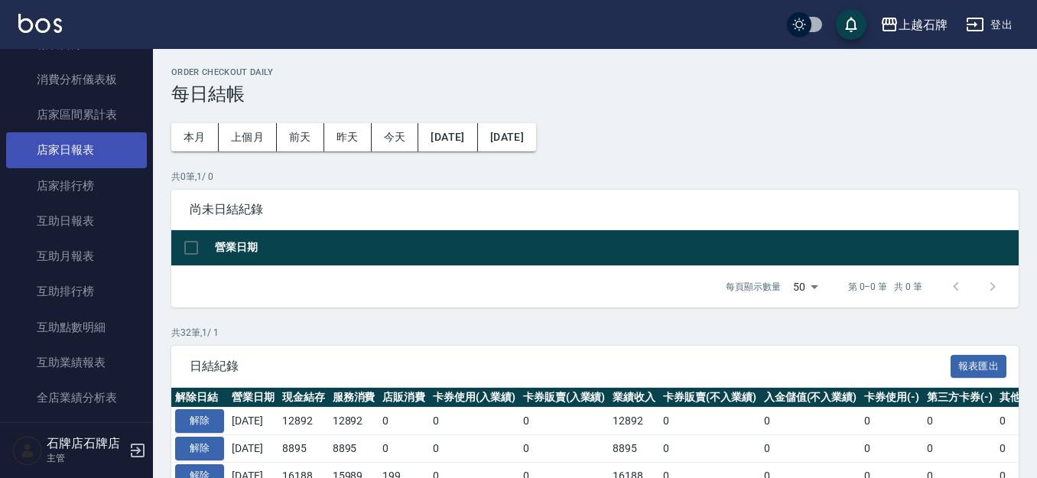
click at [73, 151] on link "店家日報表" at bounding box center [76, 149] width 141 height 35
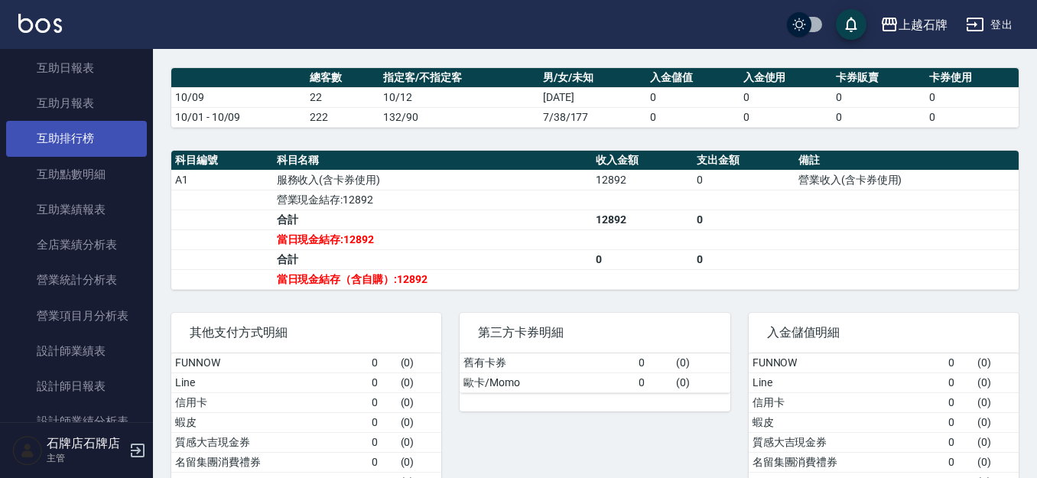
scroll to position [382, 0]
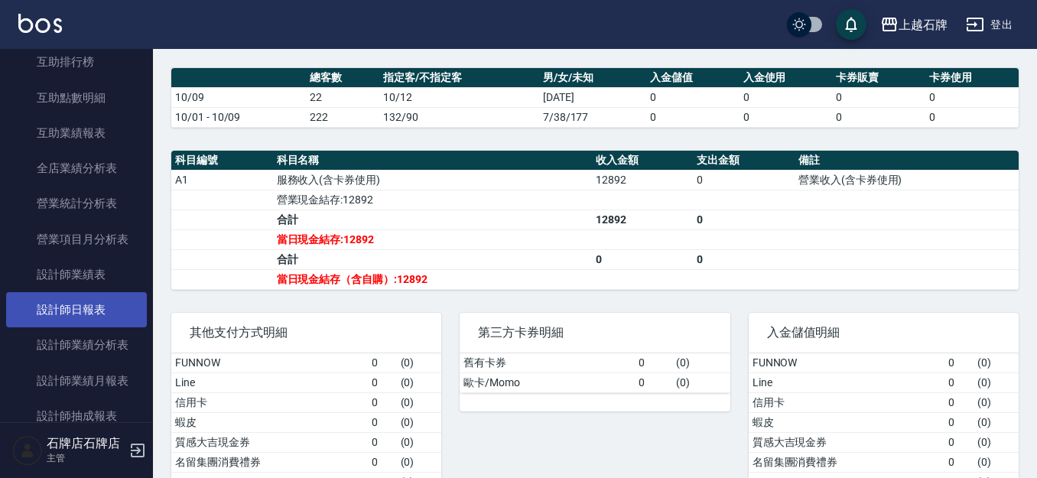
click at [90, 302] on link "設計師日報表" at bounding box center [76, 309] width 141 height 35
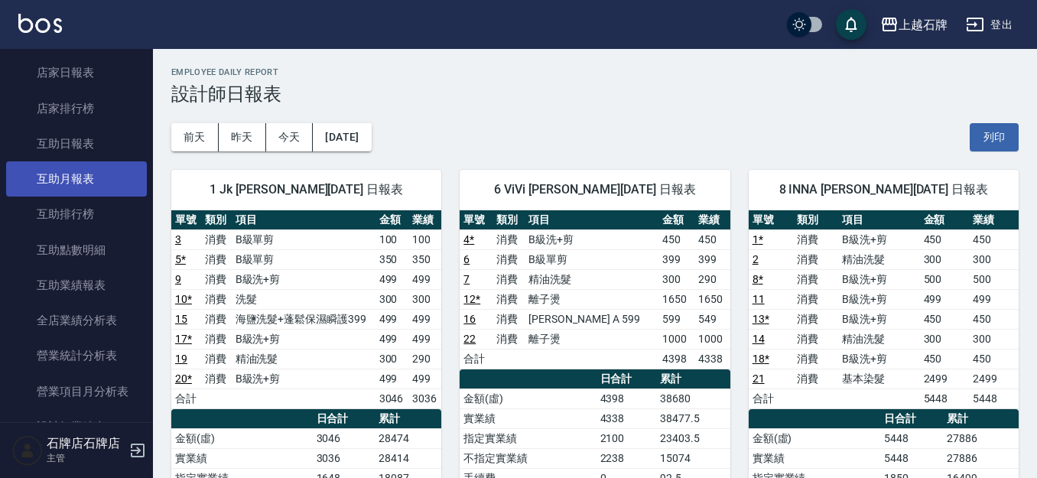
scroll to position [229, 0]
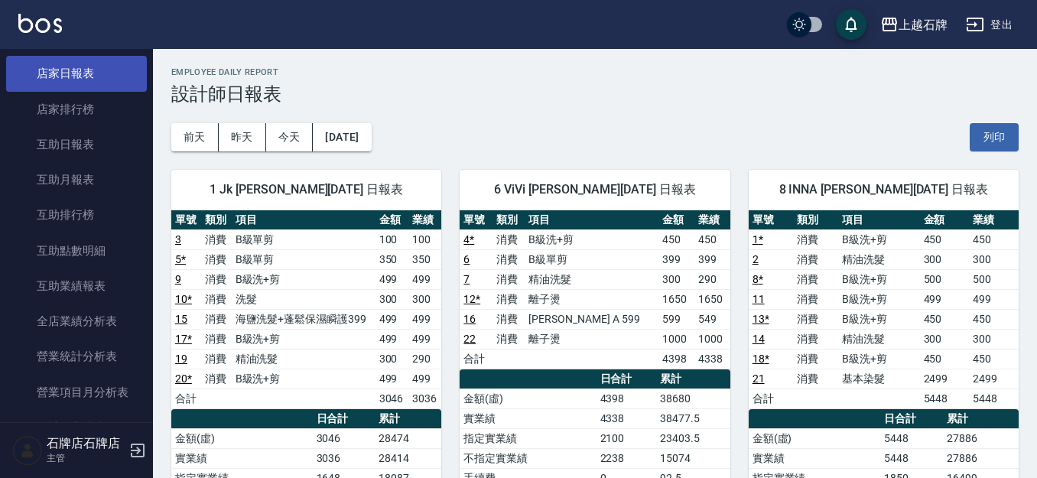
click at [79, 89] on link "店家日報表" at bounding box center [76, 73] width 141 height 35
